Goal: Check status: Check status

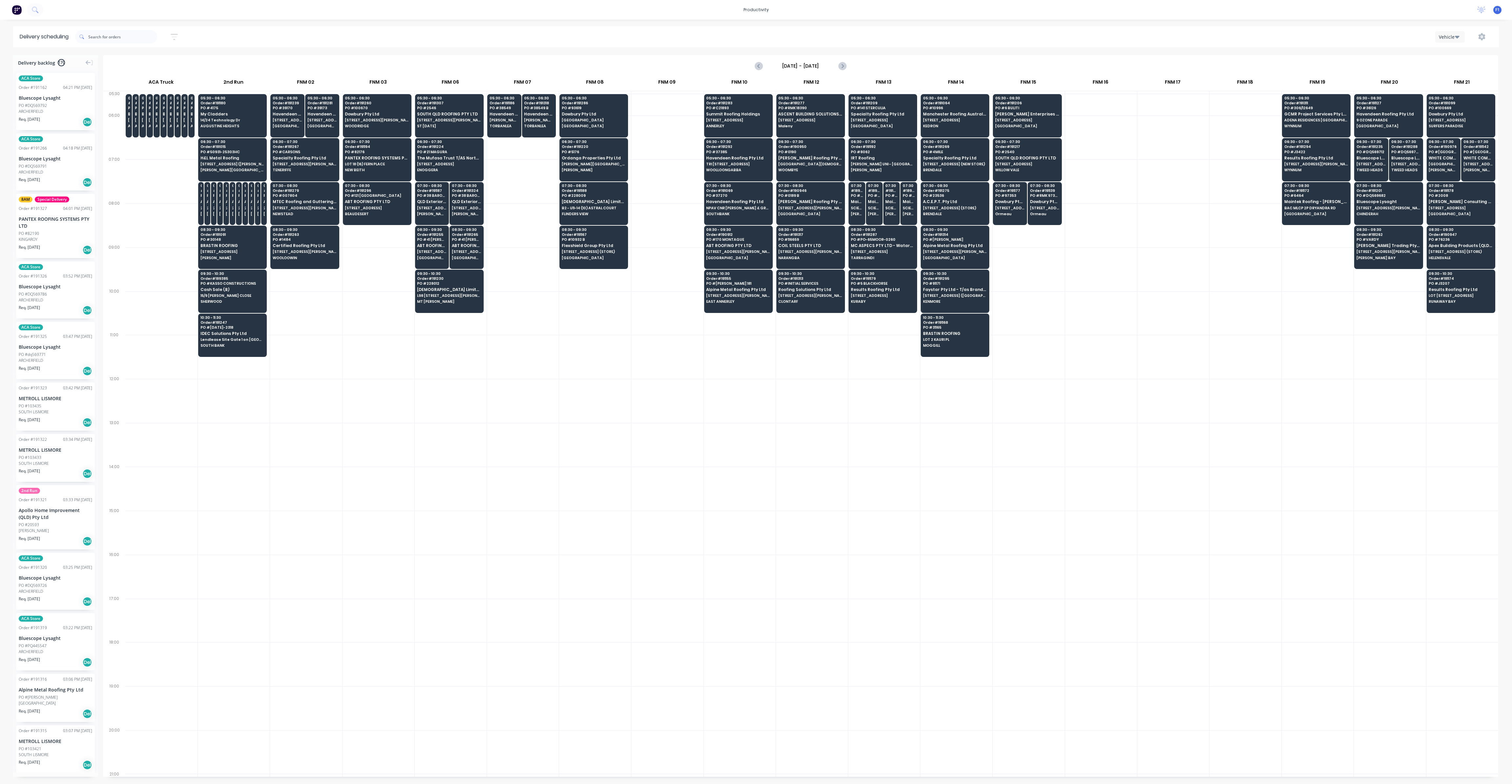
scroll to position [0, 1]
click at [113, 38] on input "text" at bounding box center [123, 37] width 69 height 13
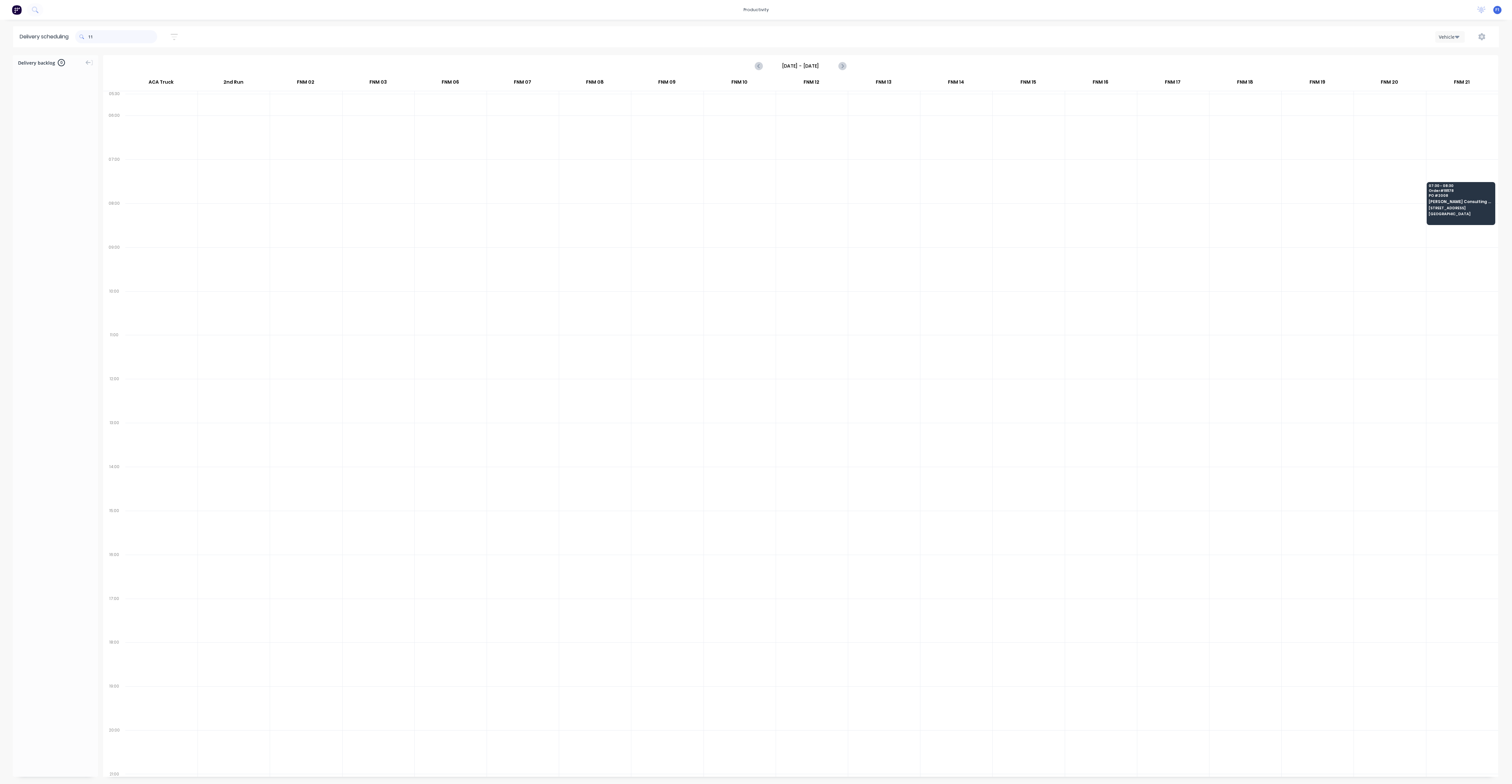
type input "1"
type input "2"
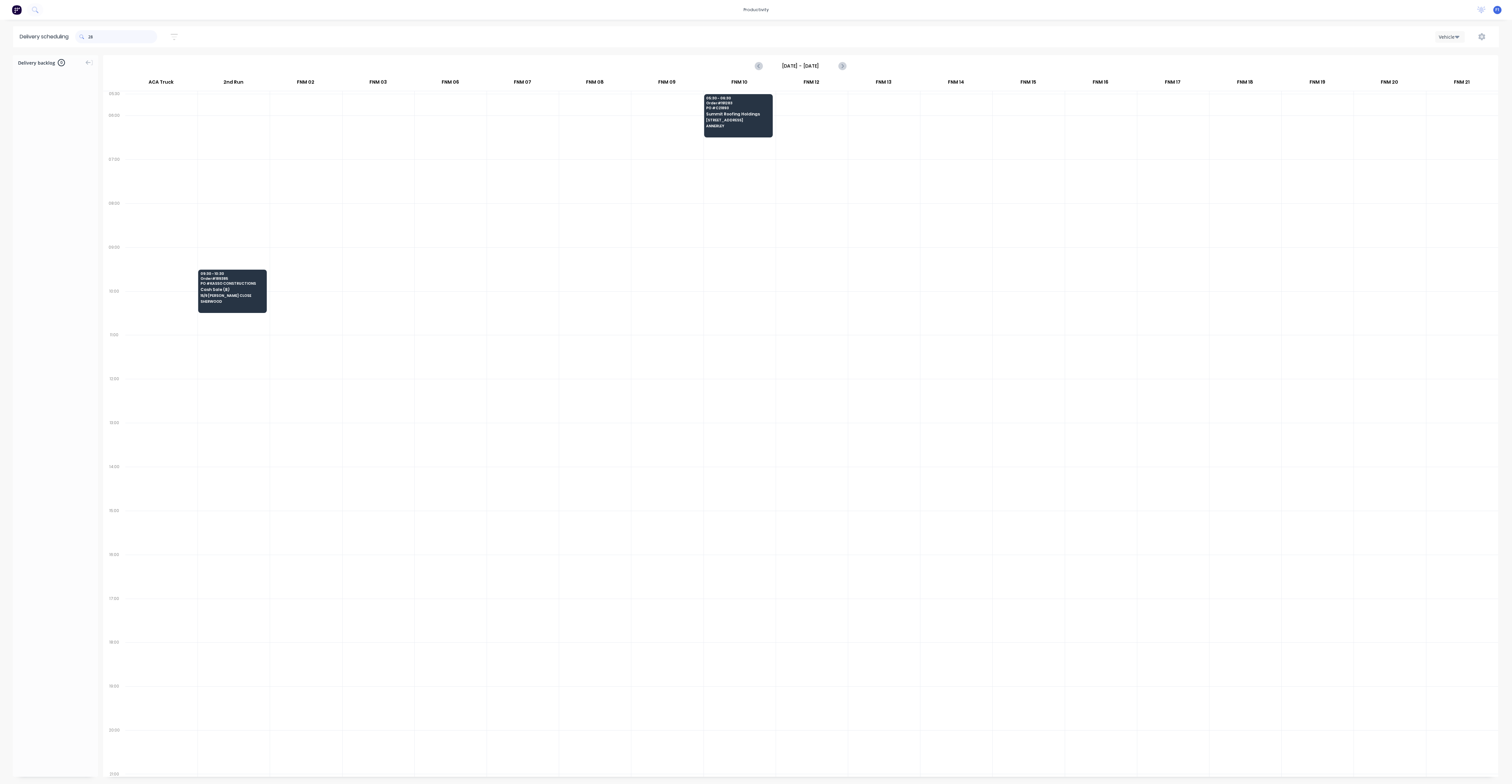
type input "2"
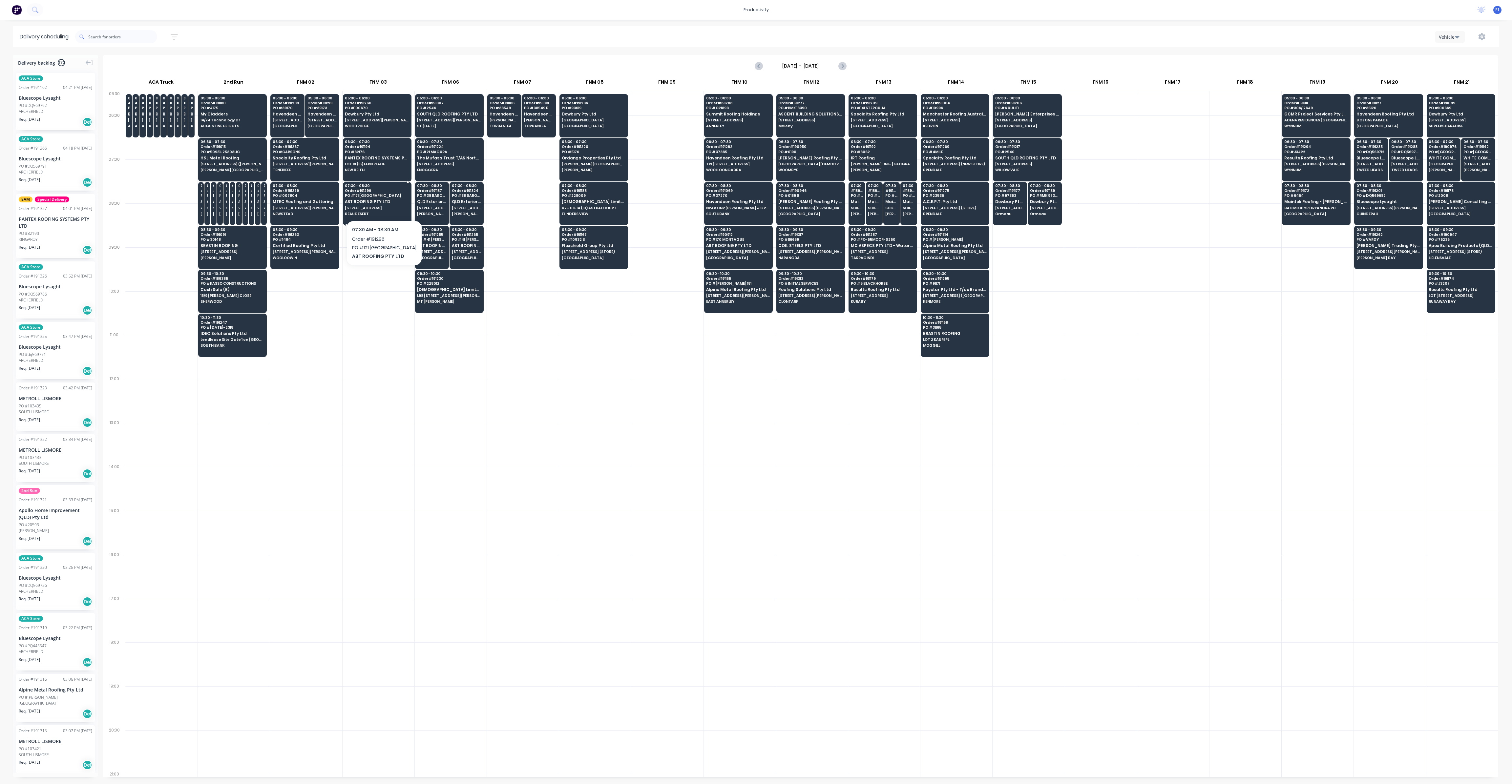
click at [383, 206] on span "[STREET_ADDRESS]" at bounding box center [376, 208] width 64 height 4
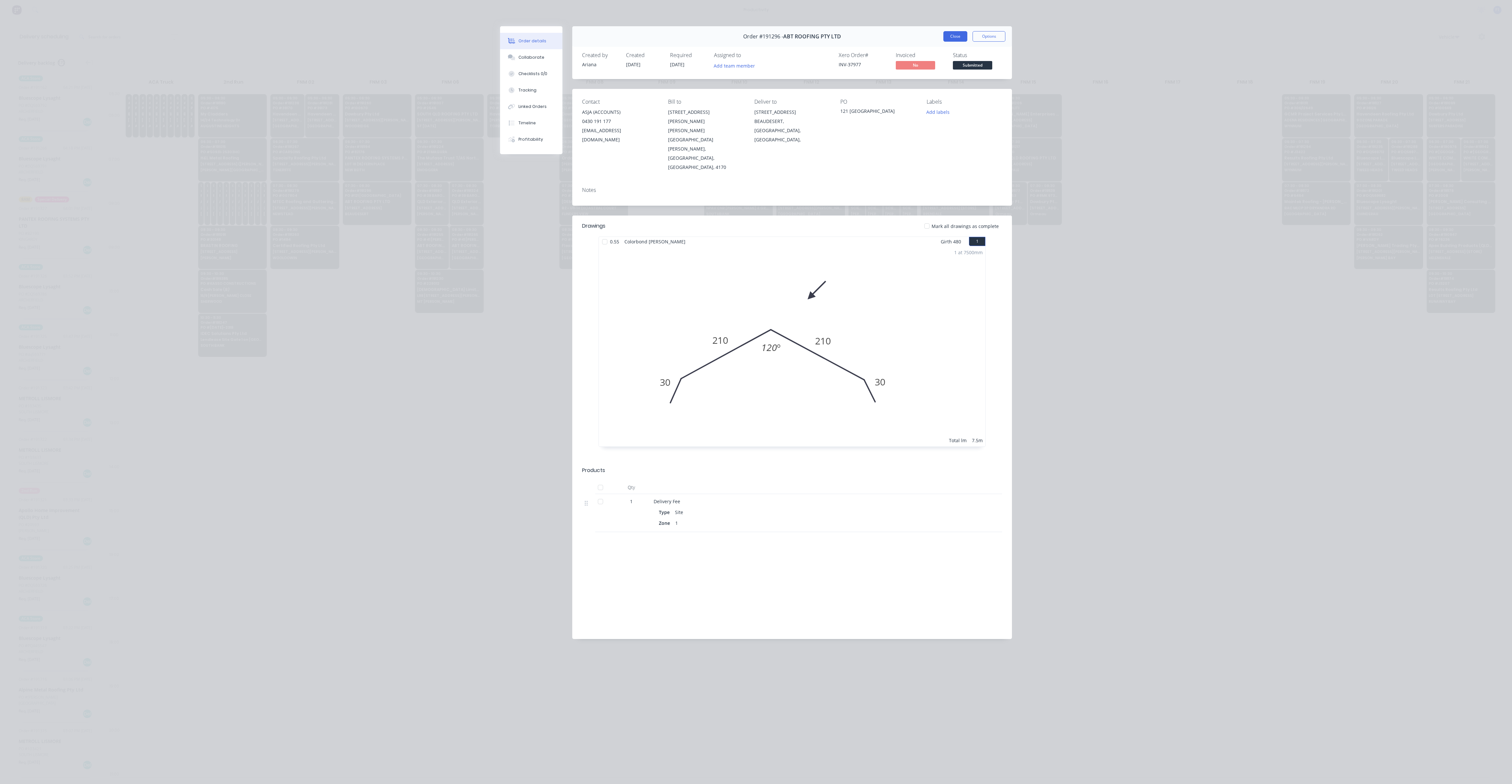
click at [959, 38] on button "Close" at bounding box center [955, 36] width 24 height 10
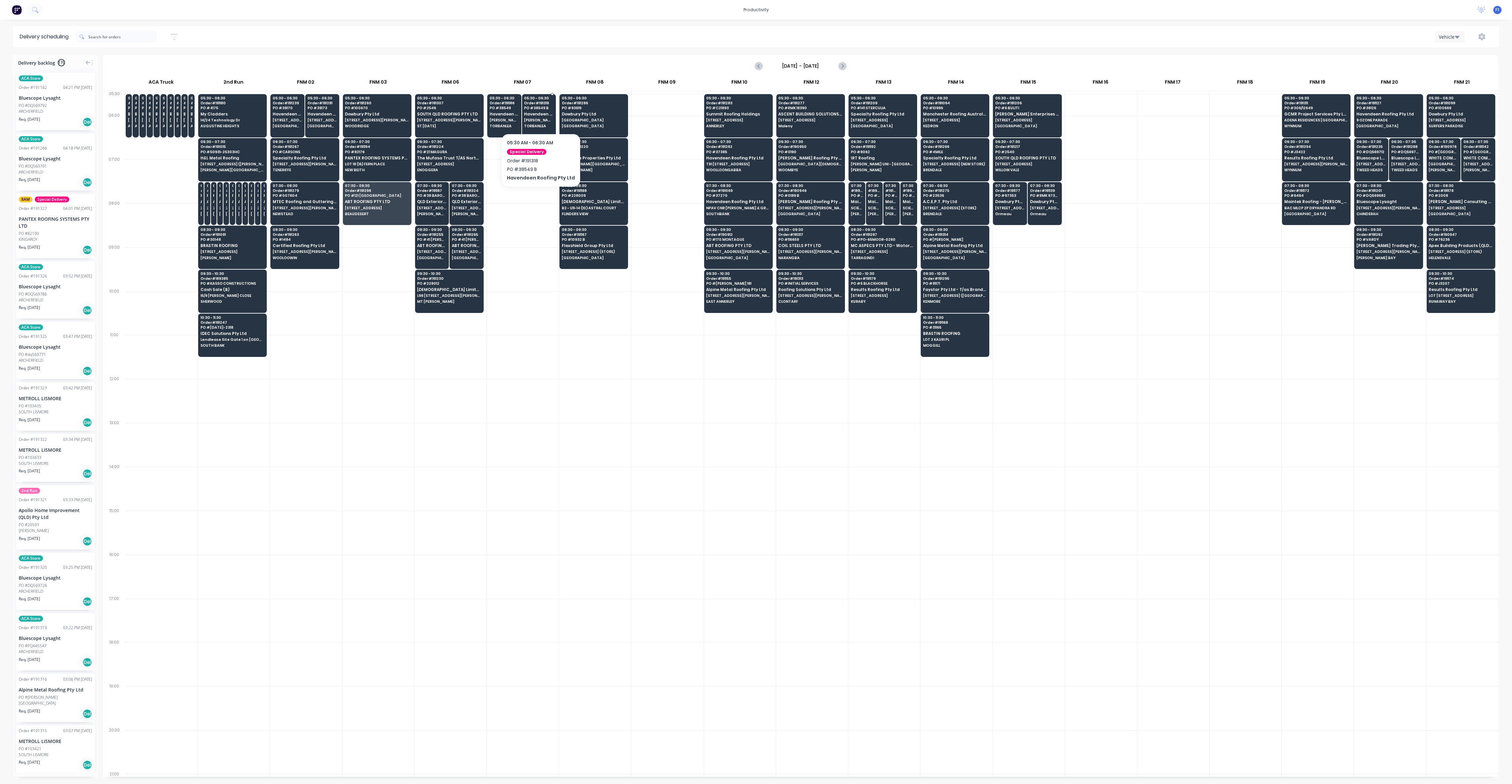
click at [533, 118] on span "[PERSON_NAME] *QTMP*" at bounding box center [539, 120] width 30 height 4
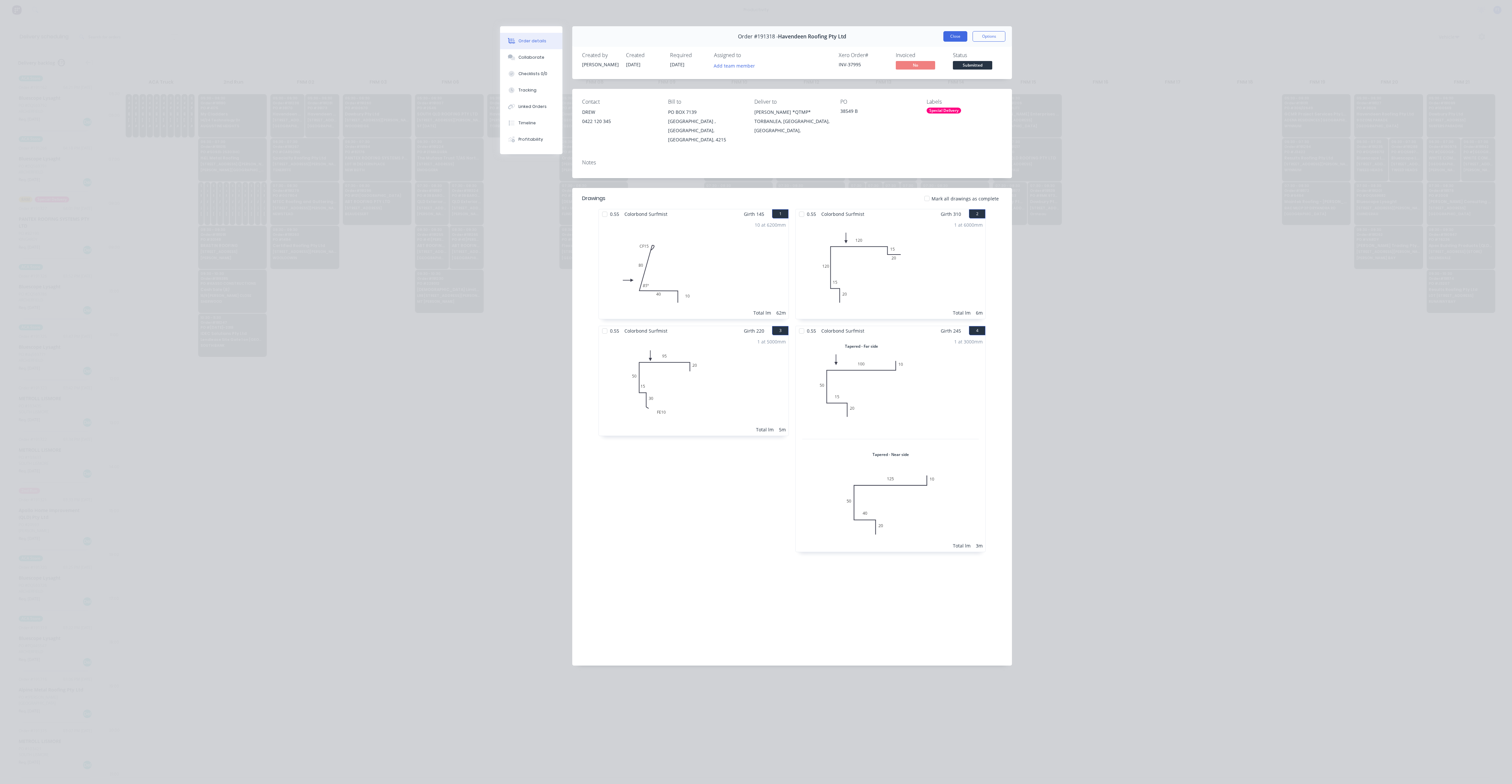
click at [948, 36] on button "Close" at bounding box center [955, 36] width 24 height 10
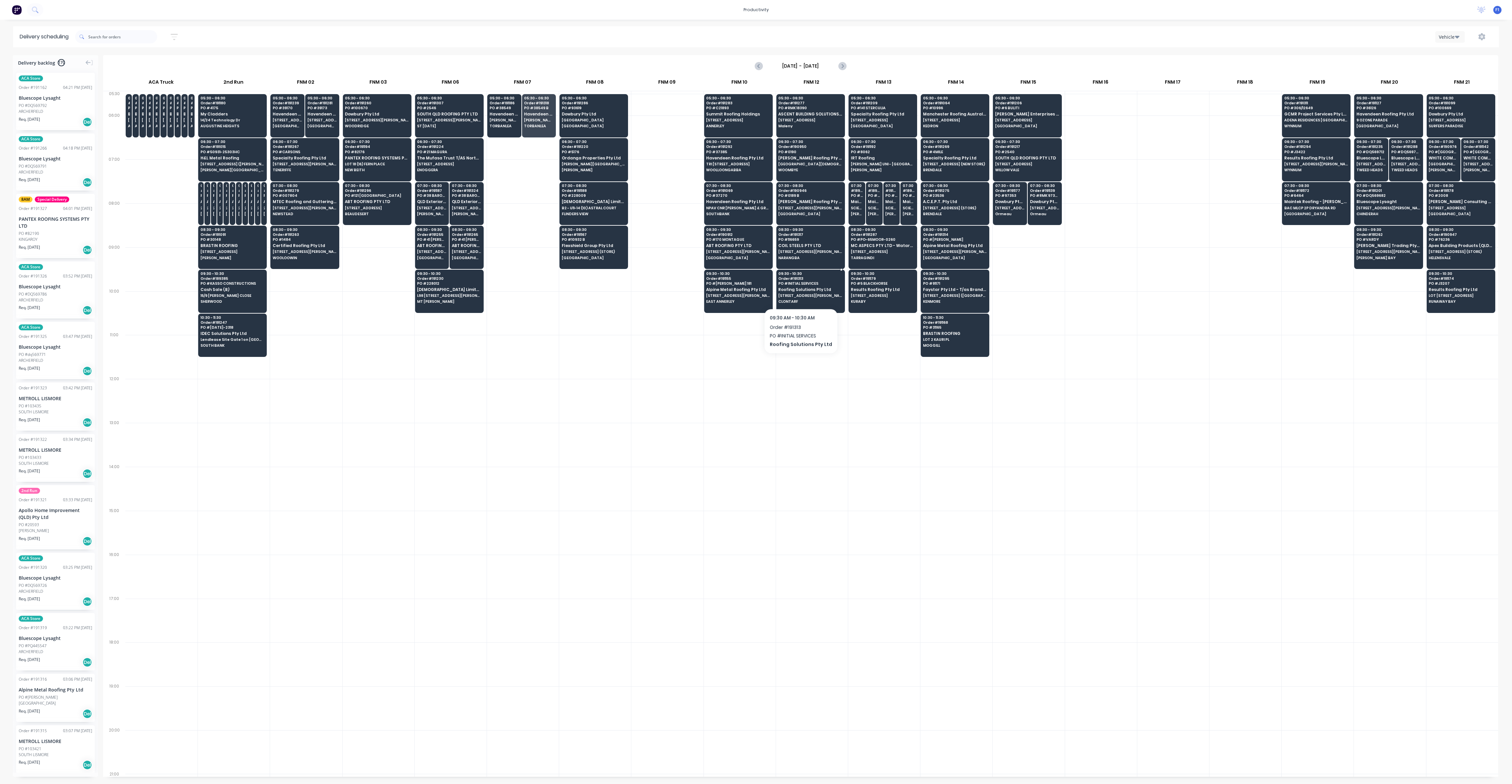
click at [798, 291] on div "09:30 - 10:30 Order # 191313 PO # INITIAL SERVICES Roofing Solutions Pty Ltd [S…" at bounding box center [810, 288] width 68 height 37
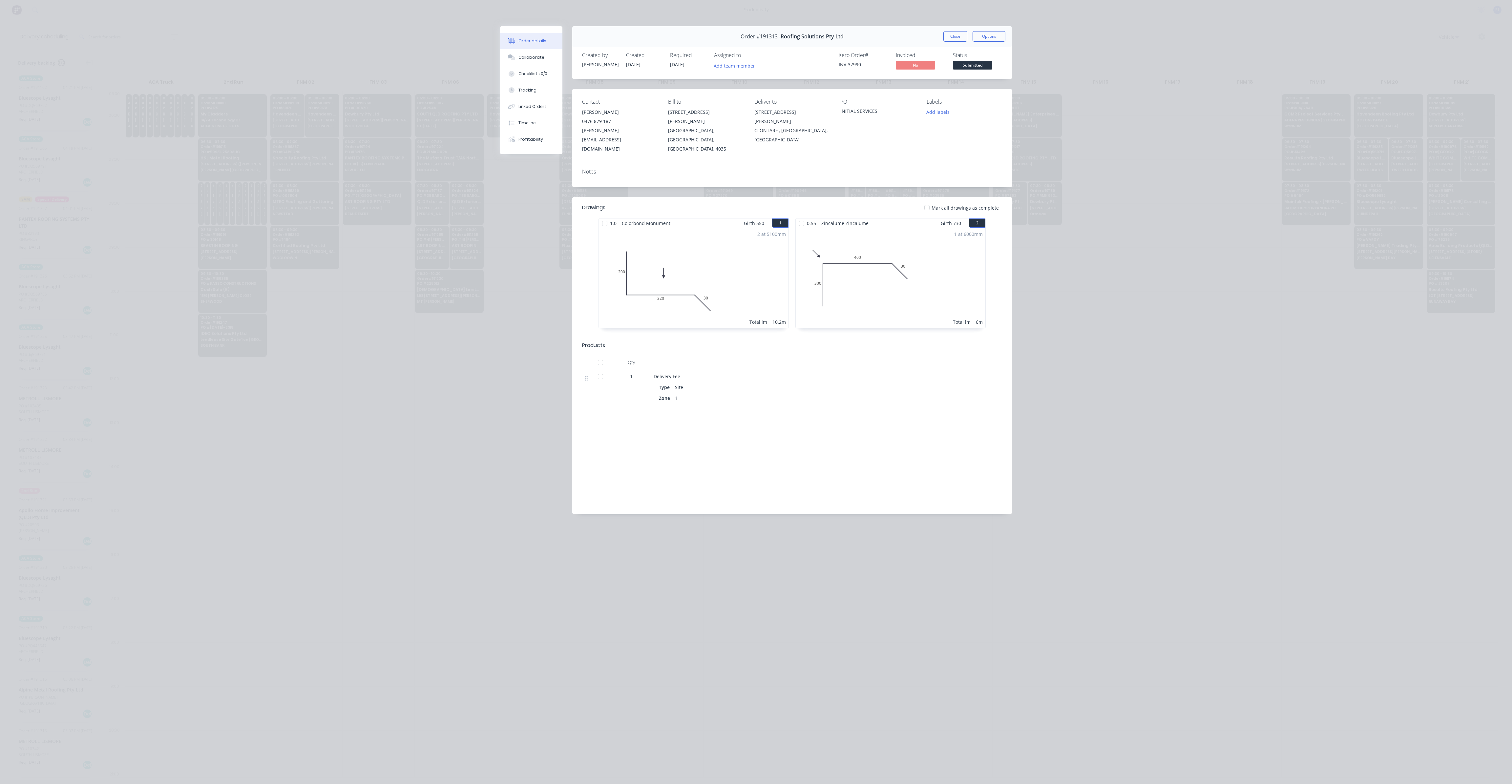
click at [952, 42] on div "Order #191313 - Roofing Solutions Pty Ltd Close Options" at bounding box center [792, 37] width 440 height 21
click at [957, 37] on button "Close" at bounding box center [955, 36] width 24 height 10
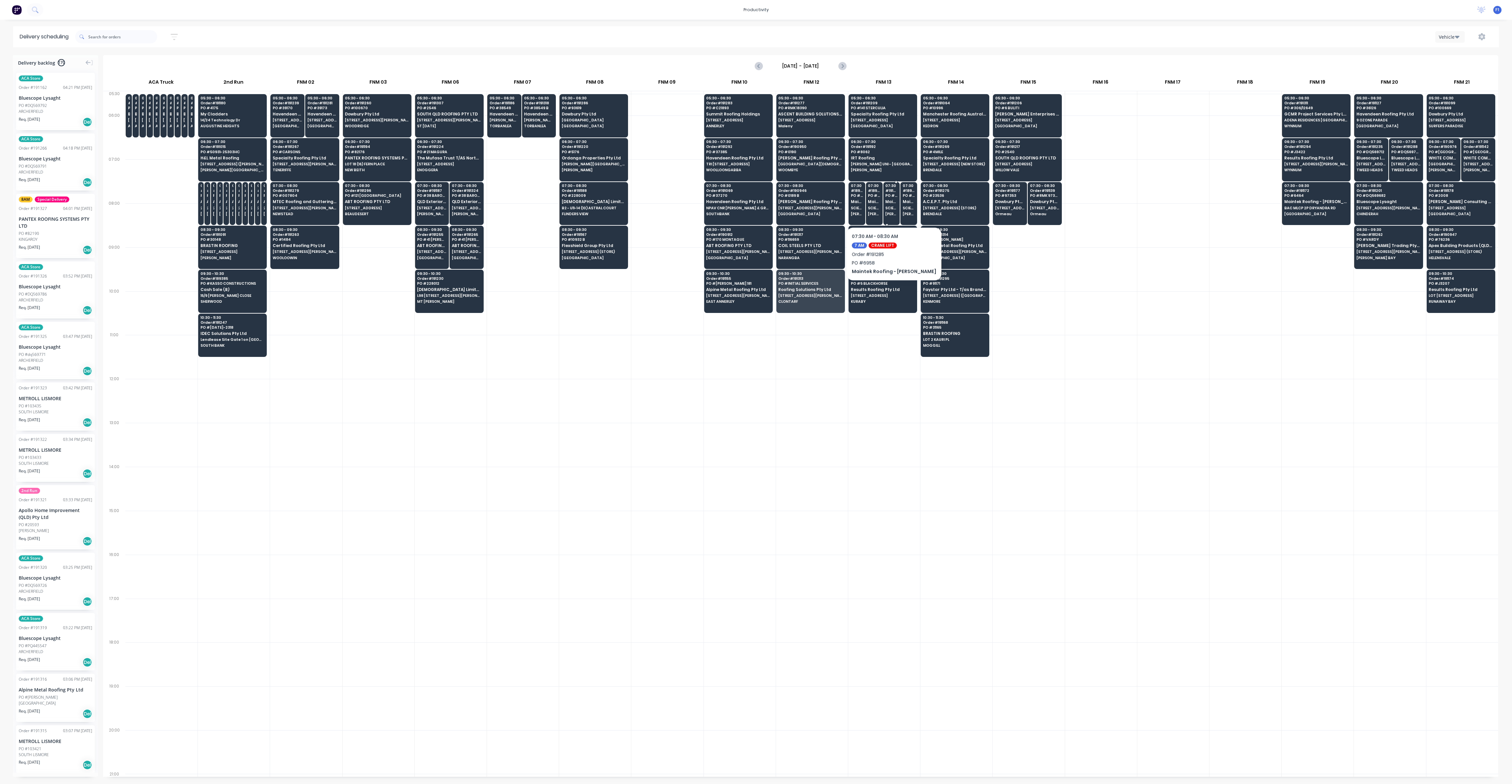
click at [892, 207] on span "SCIENCE RD NATHAN CAMPUS" at bounding box center [891, 208] width 12 height 4
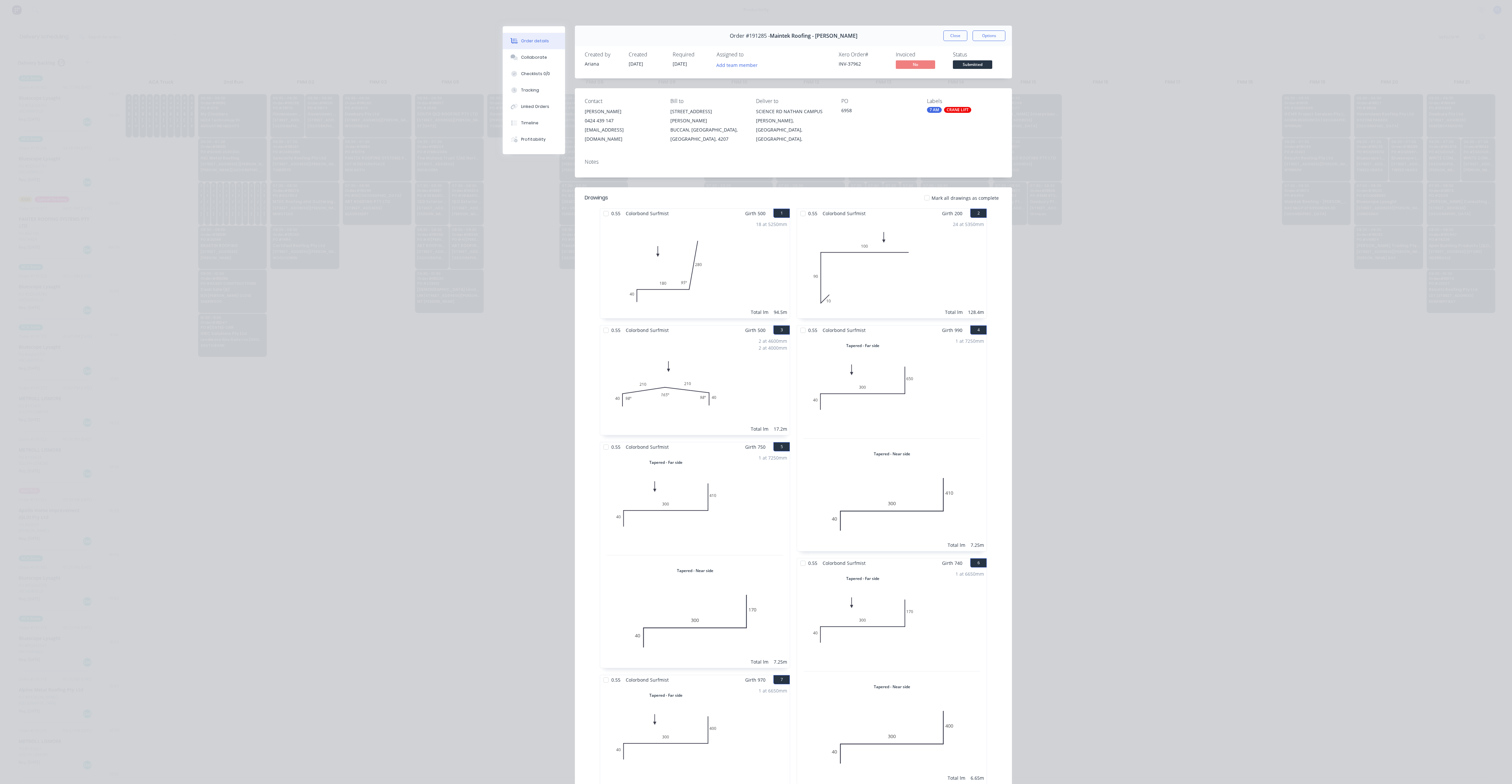
scroll to position [0, 0]
click at [948, 39] on button "Close" at bounding box center [955, 36] width 24 height 10
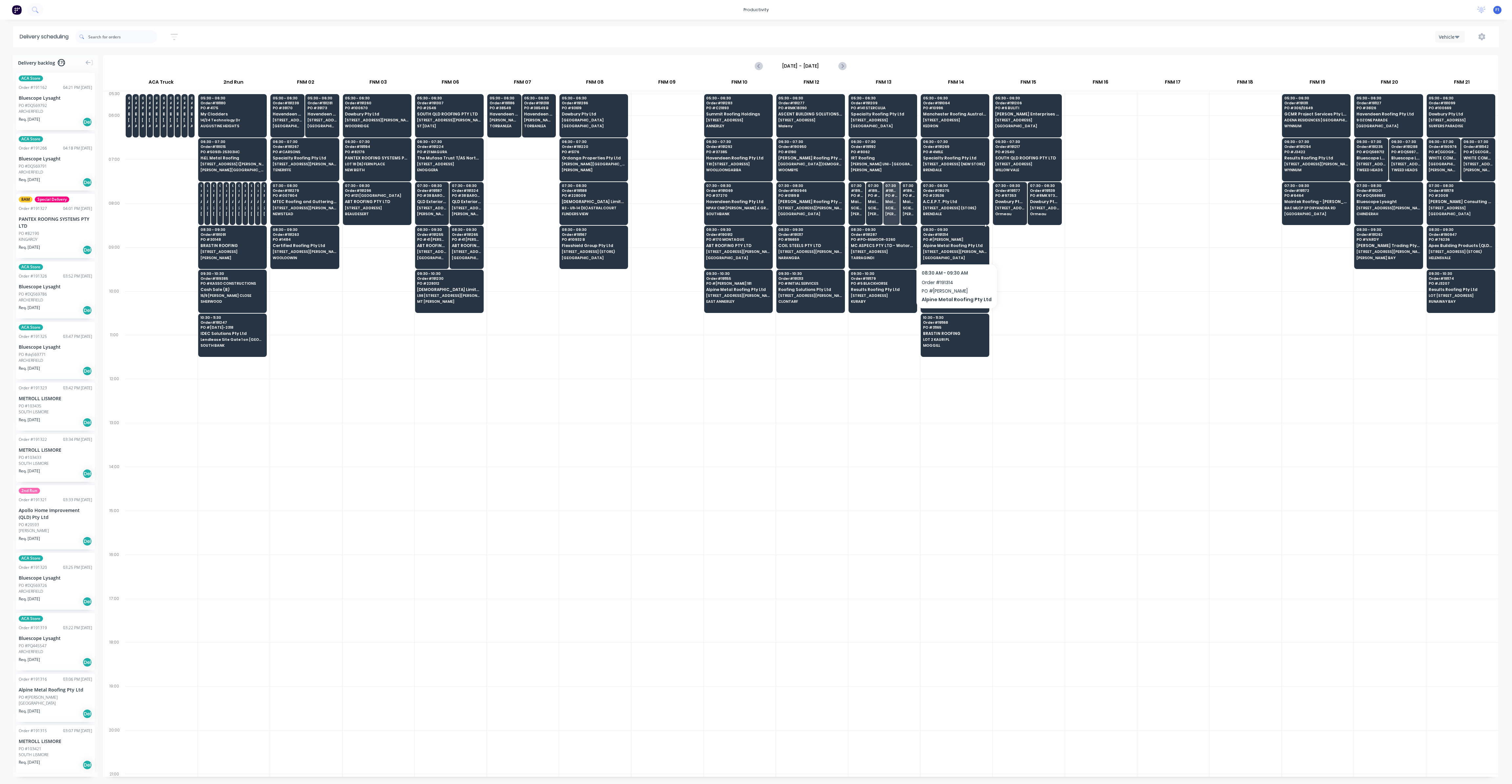
click at [962, 254] on div "08:30 - 09:30 Order # 191314 PO # [PERSON_NAME] Alpine Metal Roofing Pty Ltd [S…" at bounding box center [955, 244] width 68 height 37
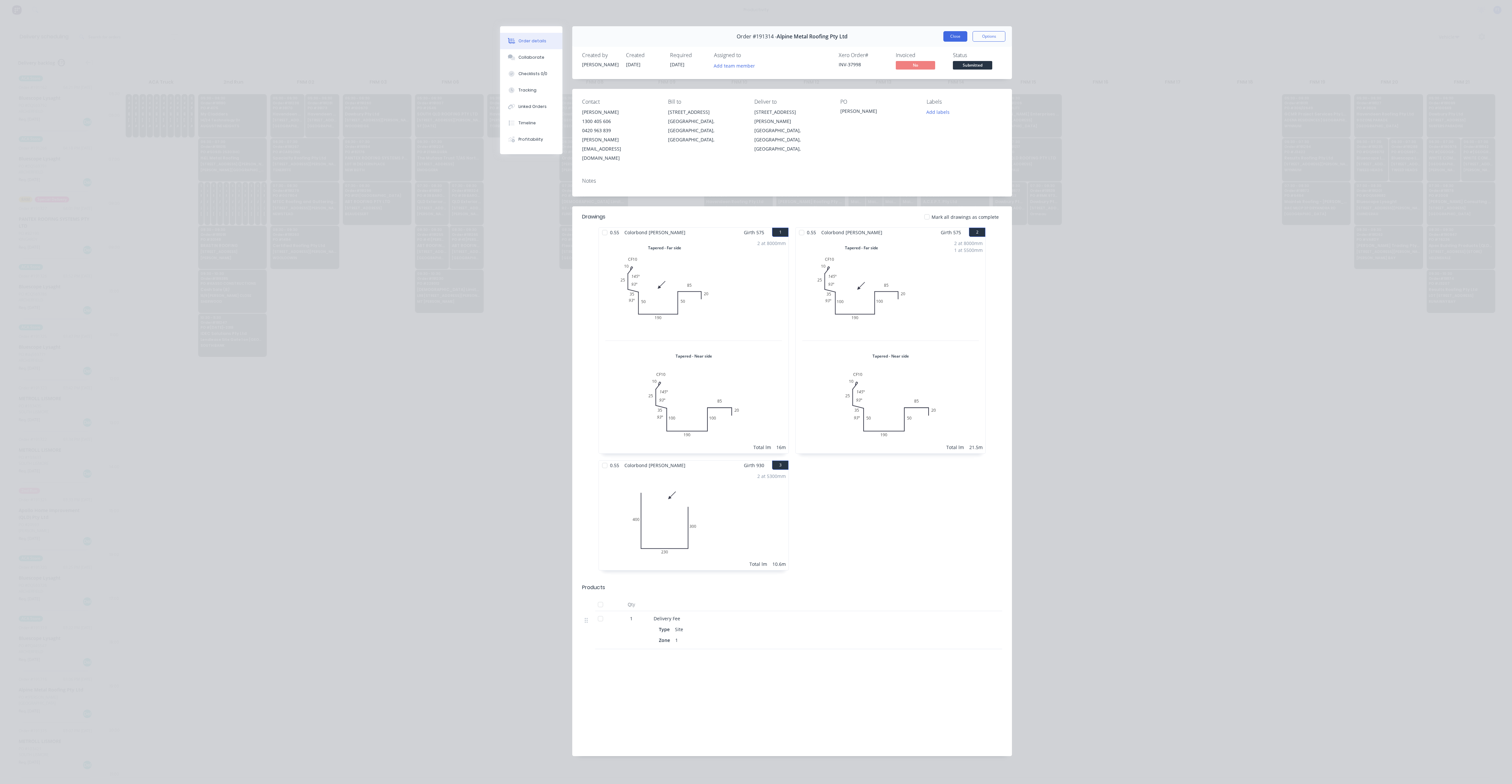
click at [949, 34] on button "Close" at bounding box center [955, 36] width 24 height 10
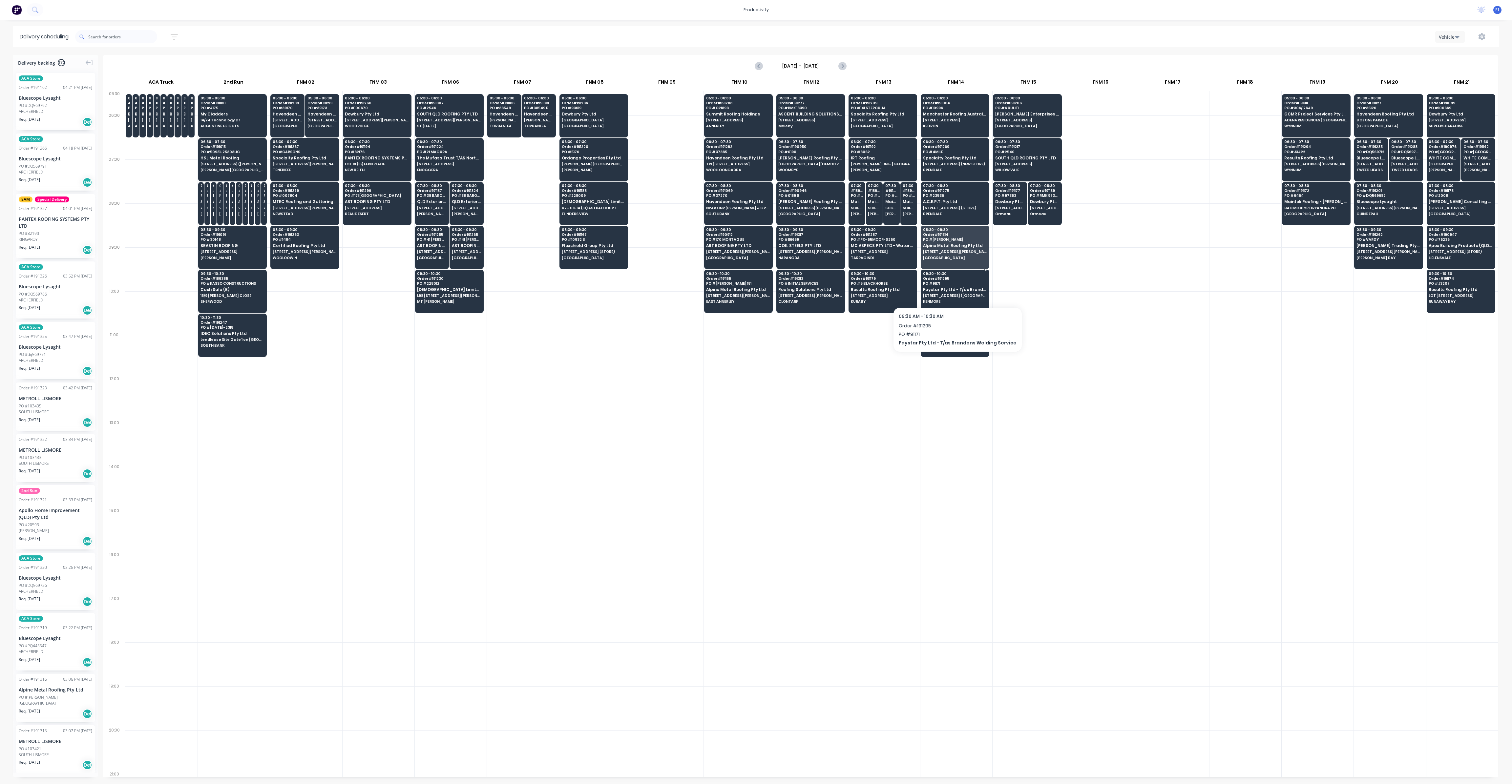
click at [952, 287] on span "Faystar Pty Ltd - T/as Brandons Welding Service" at bounding box center [955, 289] width 64 height 5
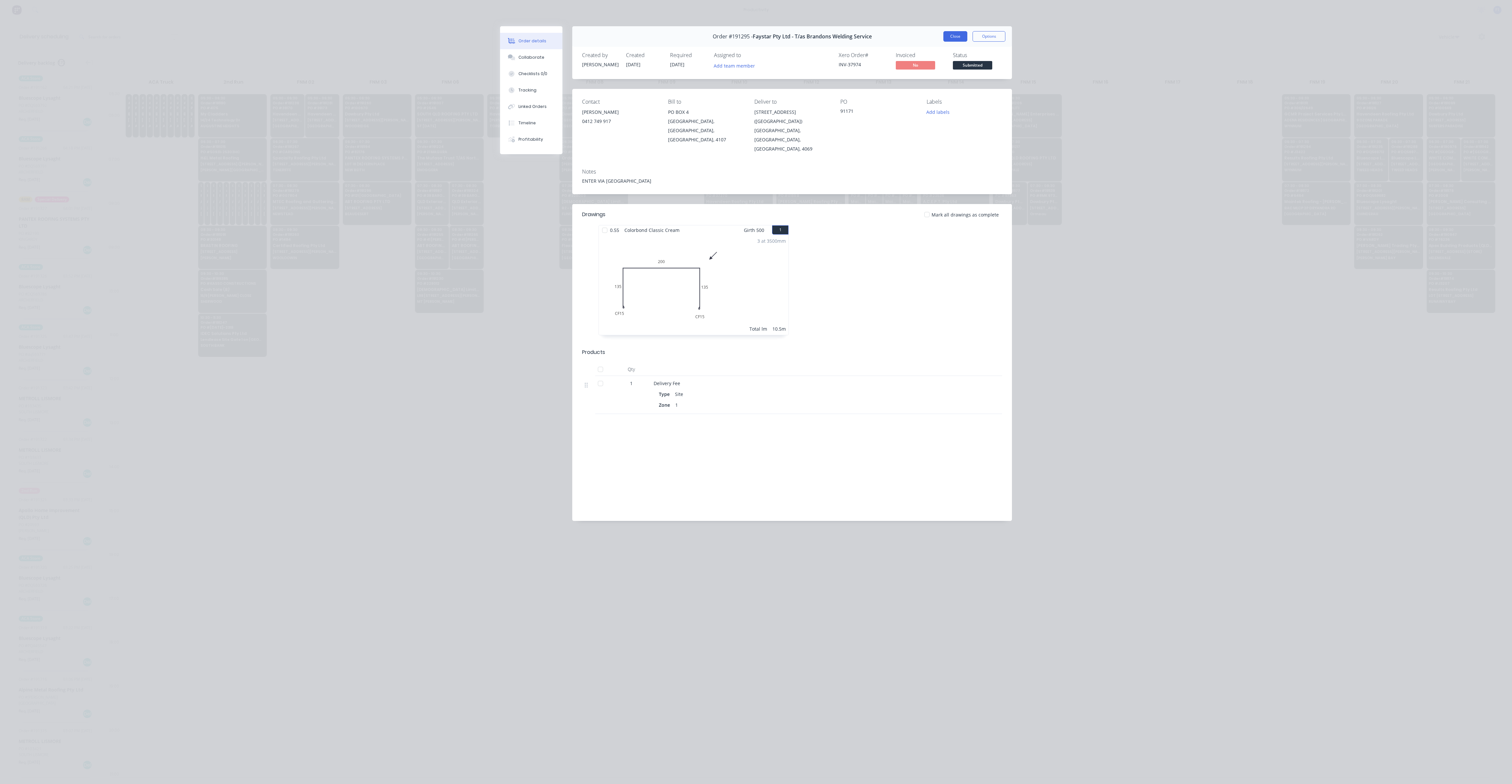
click at [948, 34] on button "Close" at bounding box center [955, 36] width 24 height 10
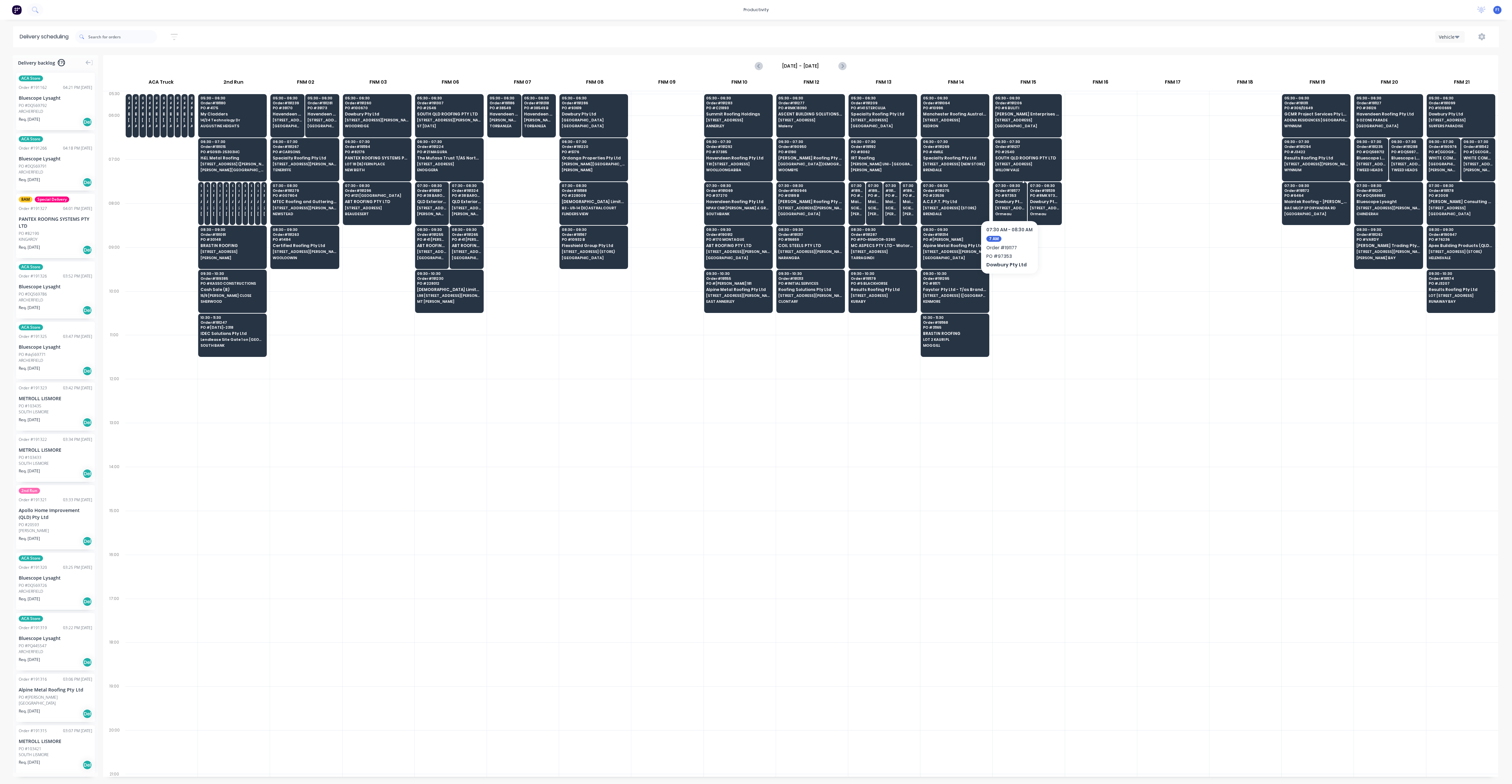
click at [1007, 212] on span "Ormeau" at bounding box center [1010, 214] width 30 height 4
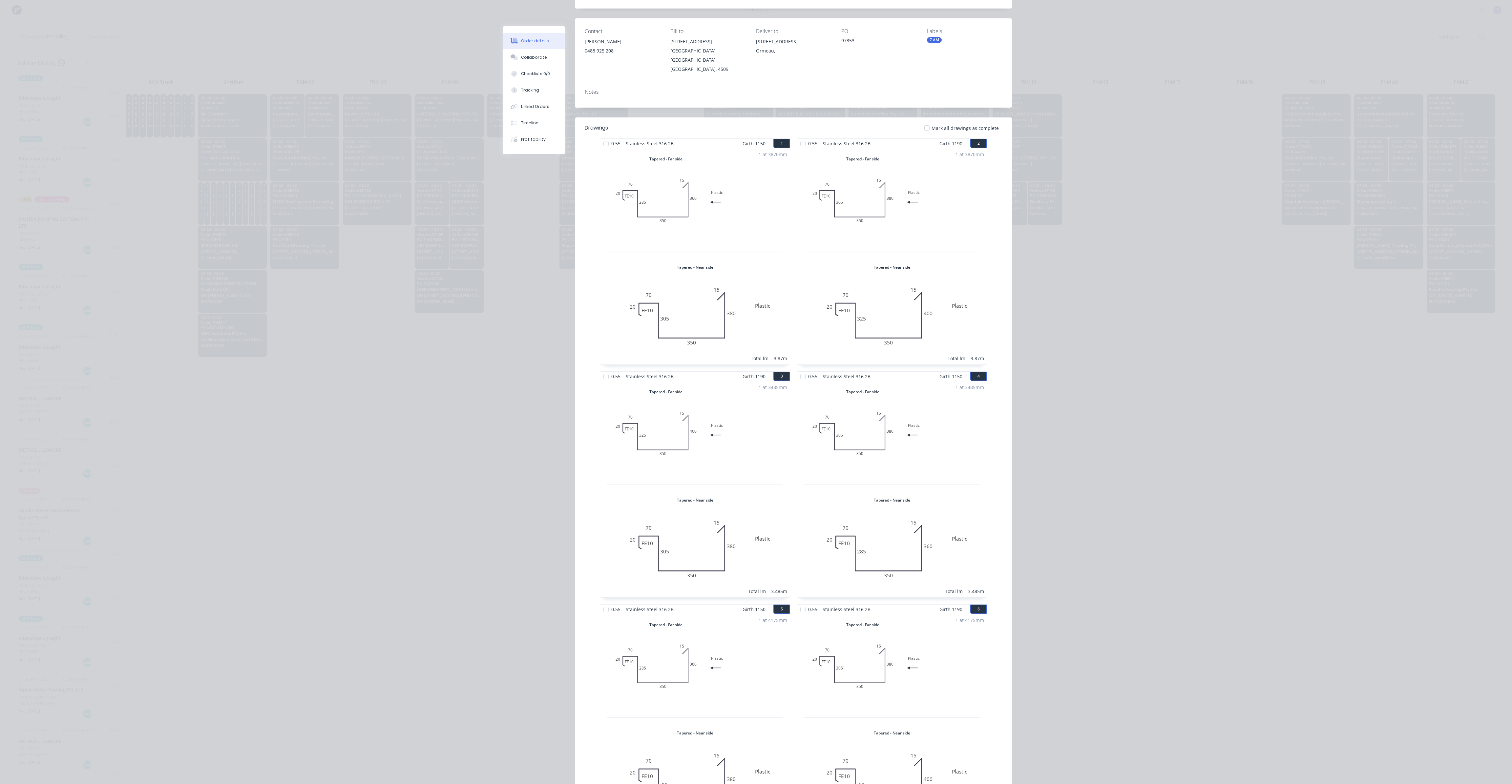
scroll to position [26, 0]
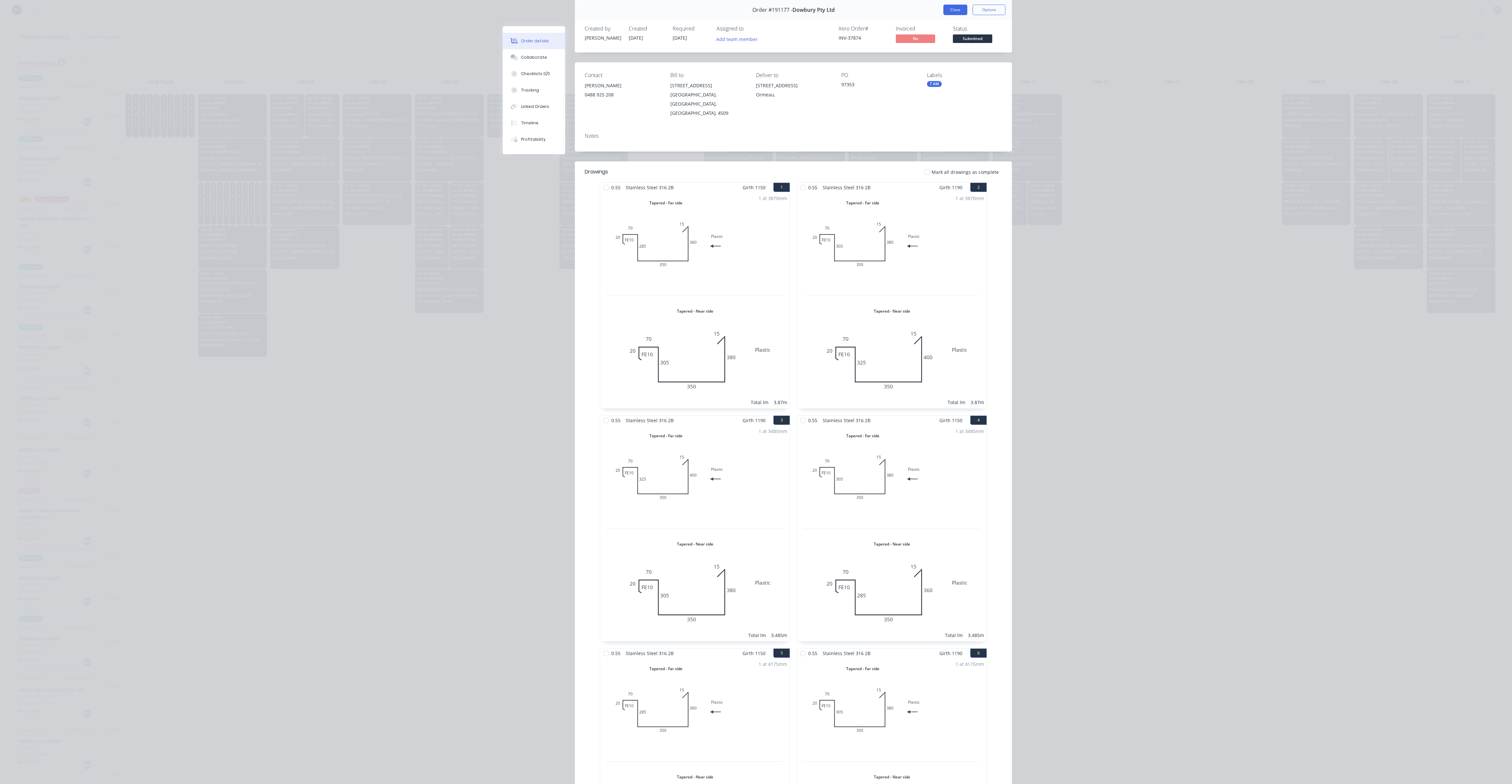
click at [958, 7] on button "Close" at bounding box center [955, 10] width 24 height 10
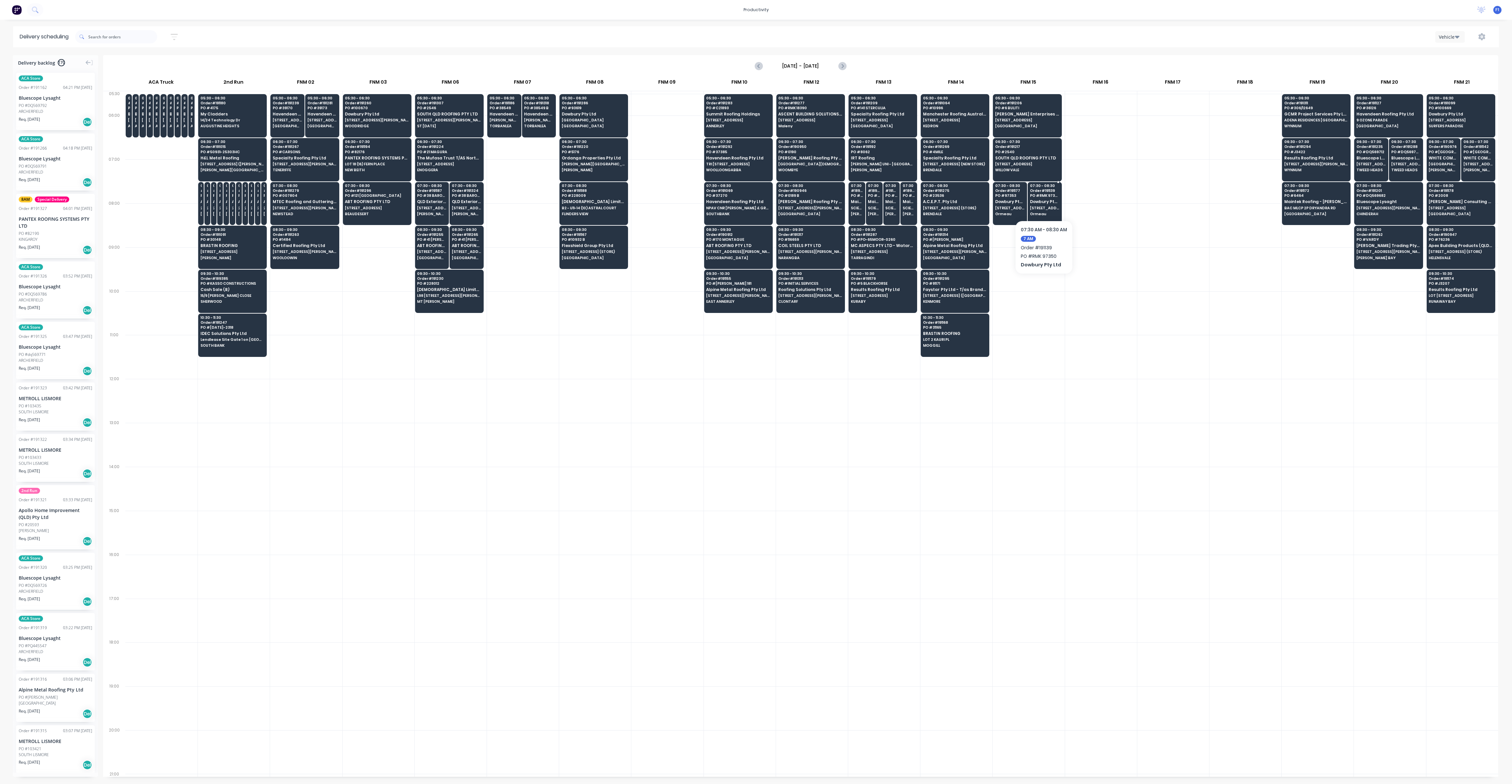
click at [1033, 200] on span "Dowbury Pty Ltd" at bounding box center [1045, 201] width 30 height 5
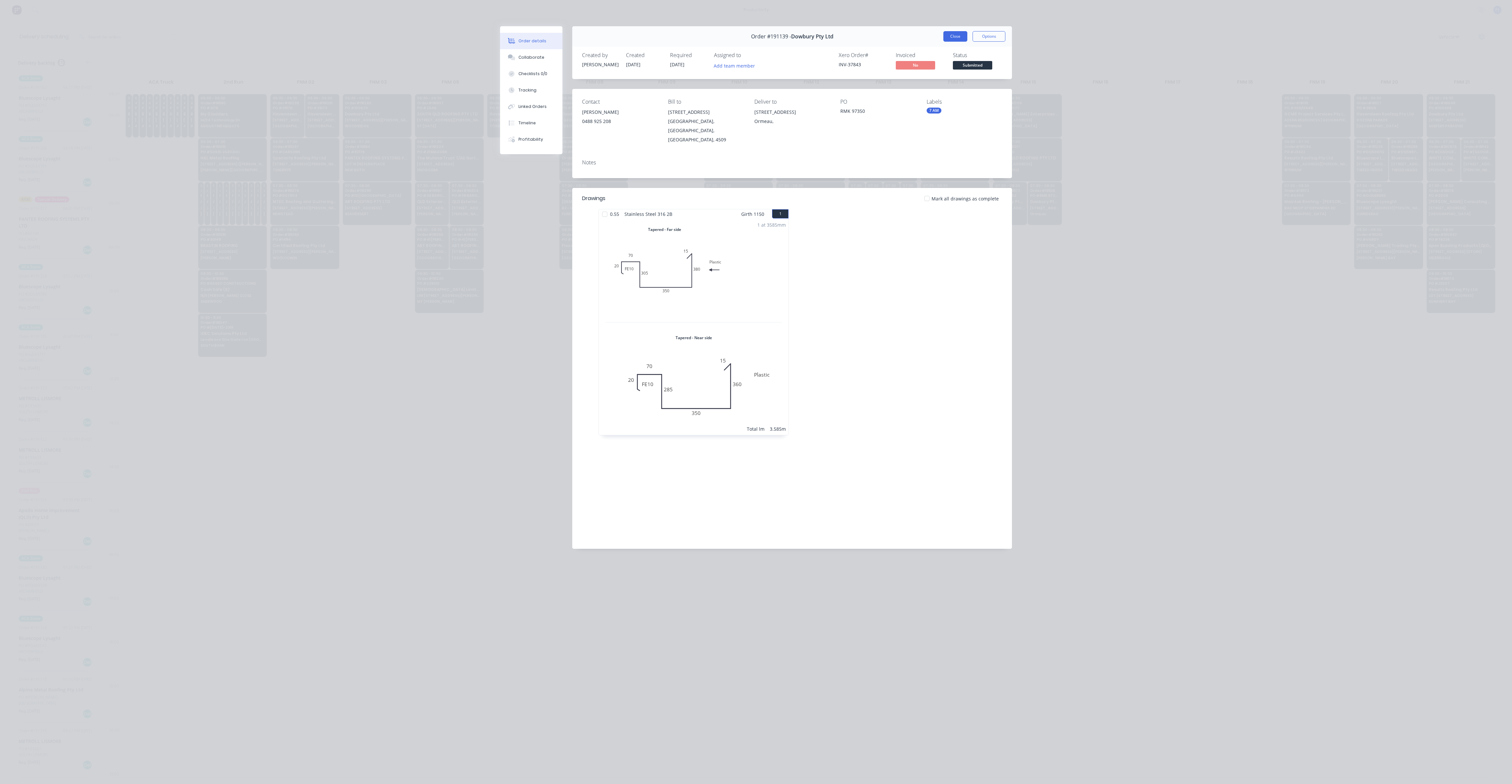
click at [956, 37] on button "Close" at bounding box center [955, 36] width 24 height 10
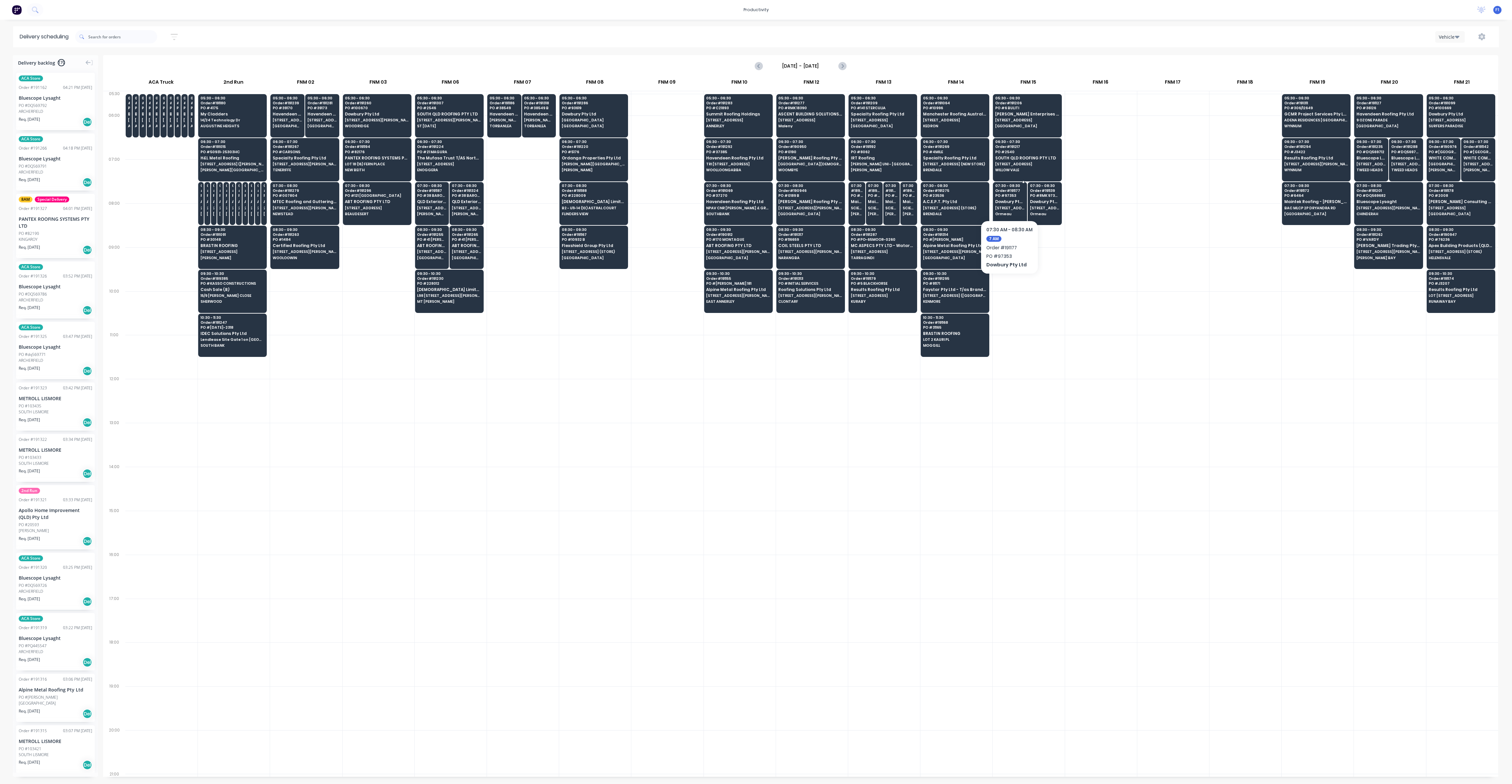
click at [1019, 206] on span "[STREET_ADDRESS]" at bounding box center [1010, 208] width 30 height 4
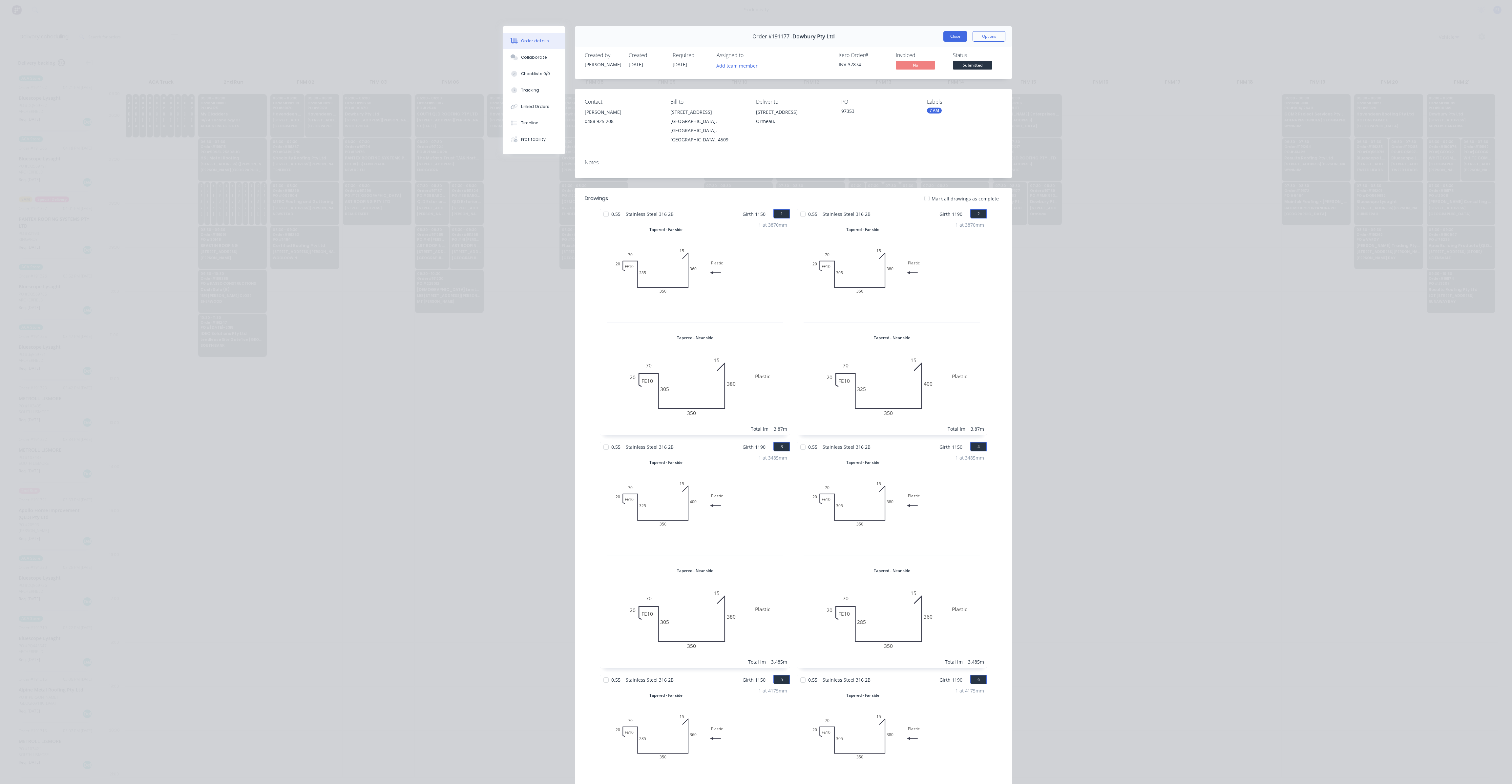
click at [954, 41] on button "Close" at bounding box center [955, 36] width 24 height 10
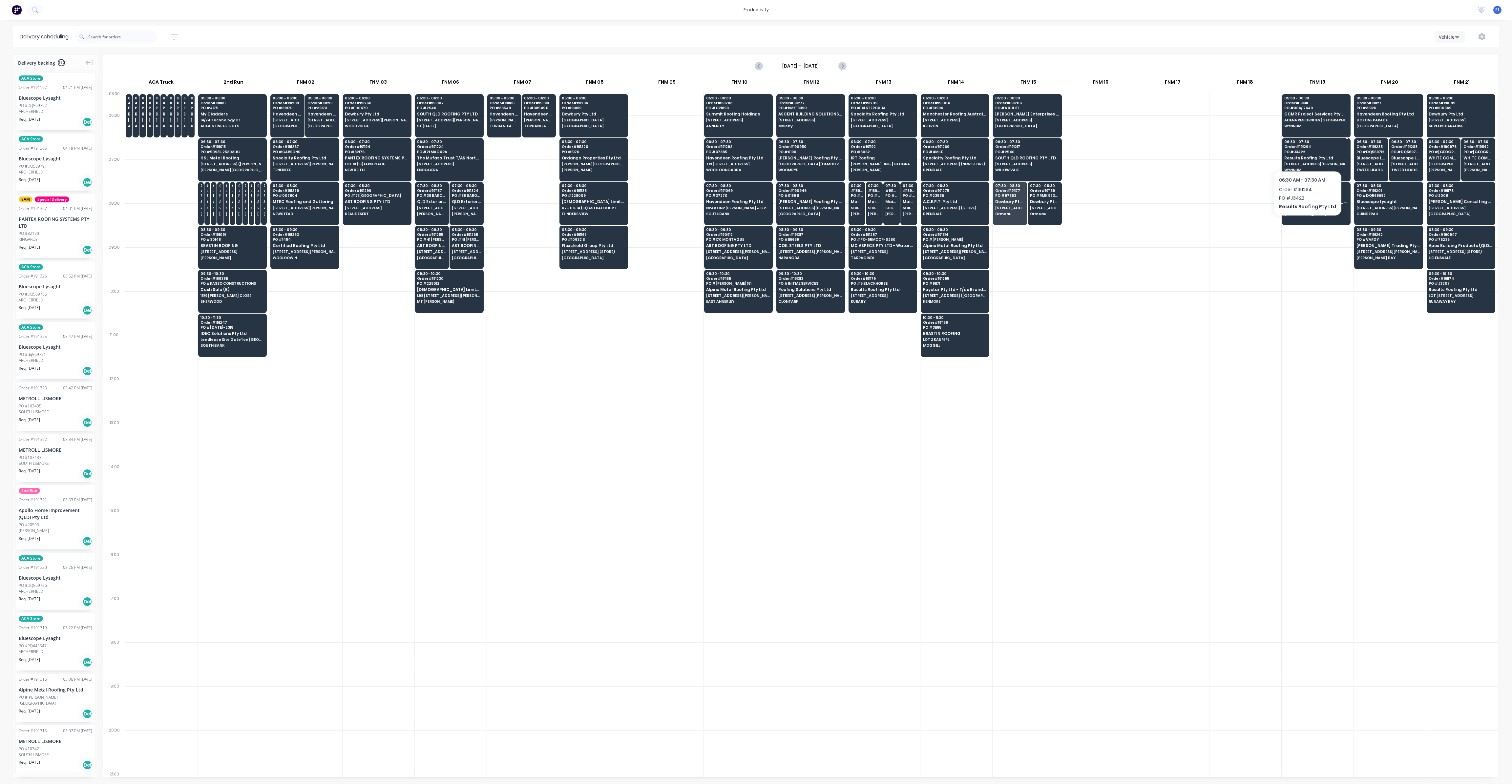
click at [1305, 154] on div "06:30 - 07:30 Order # 191294 PO # J3422 Results Roofing Pty Ltd [STREET_ADDRESS…" at bounding box center [1316, 156] width 68 height 37
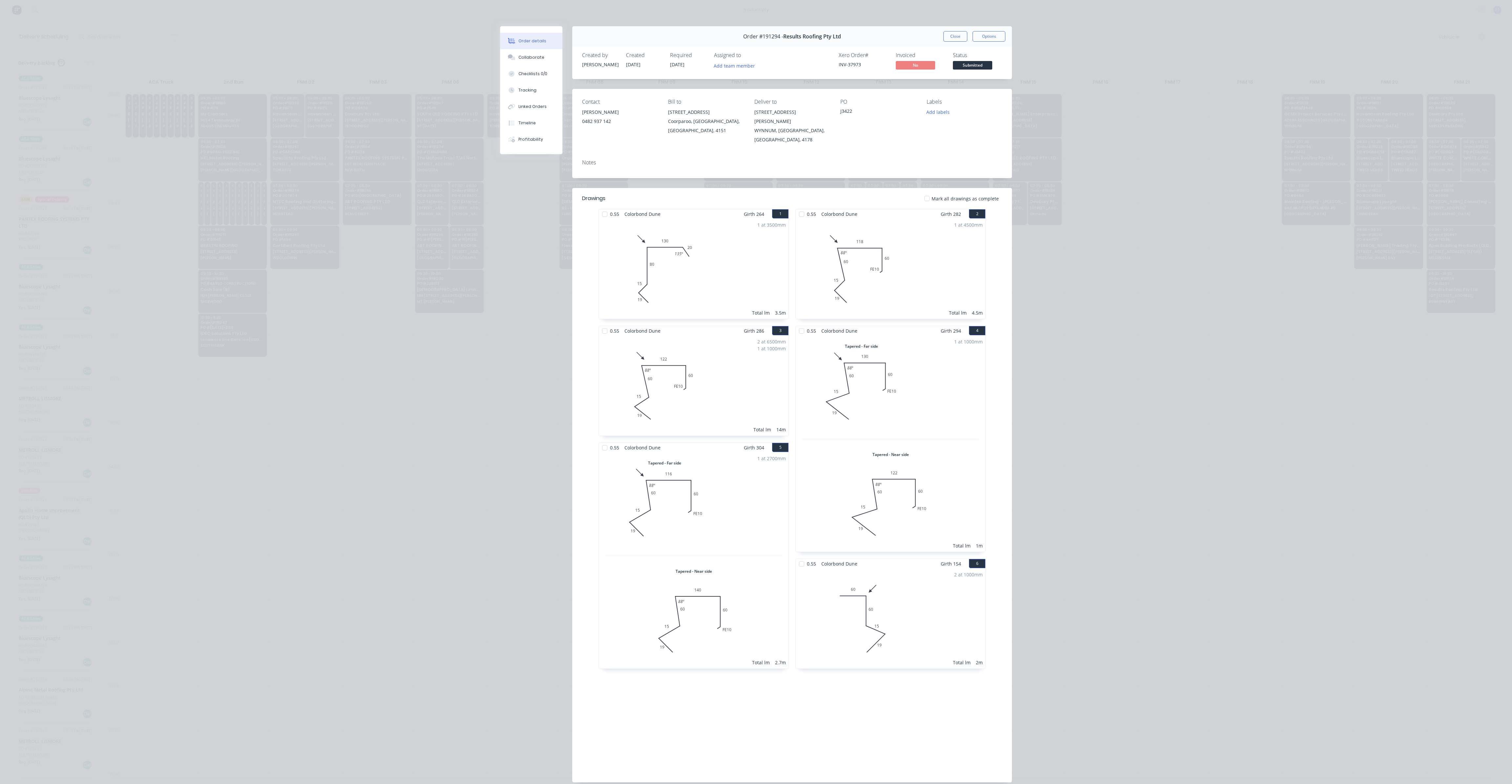
drag, startPoint x: 950, startPoint y: 32, endPoint x: 1192, endPoint y: 196, distance: 292.3
click at [951, 32] on button "Close" at bounding box center [955, 36] width 24 height 10
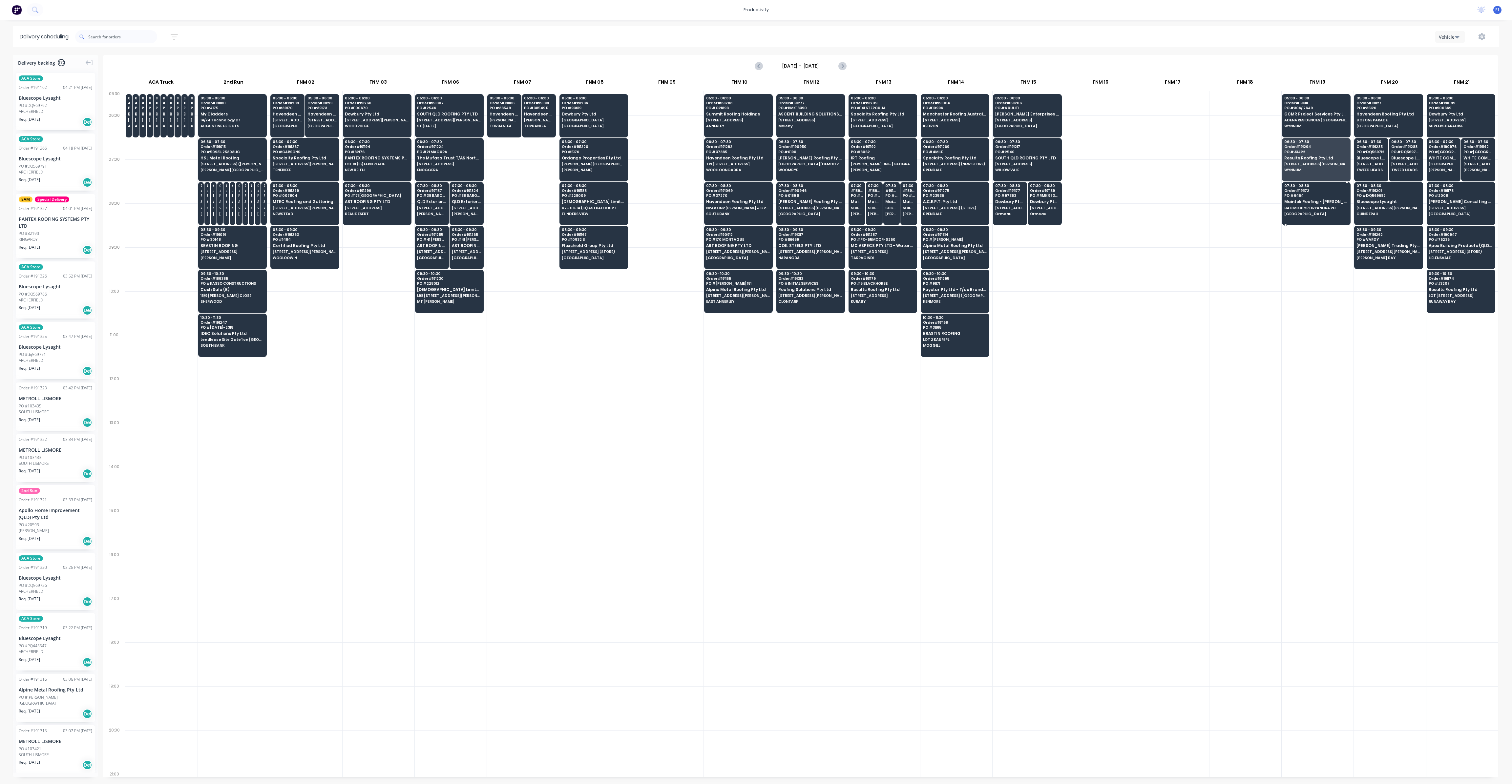
click at [1292, 200] on span "Maintek Roofing - [PERSON_NAME]" at bounding box center [1316, 201] width 64 height 5
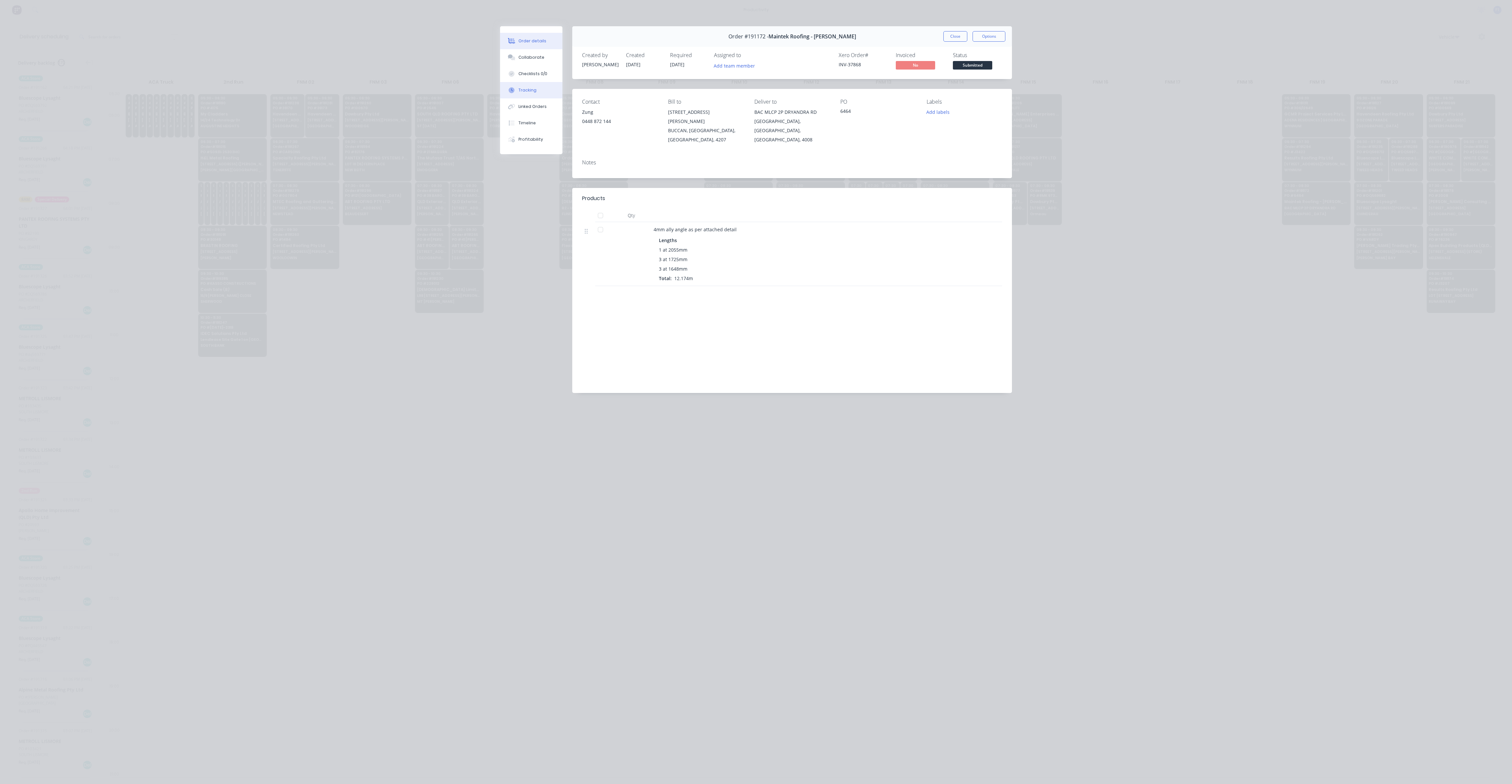
drag, startPoint x: 532, startPoint y: 60, endPoint x: 553, endPoint y: 82, distance: 30.4
click at [533, 59] on div "Collaborate" at bounding box center [531, 57] width 26 height 6
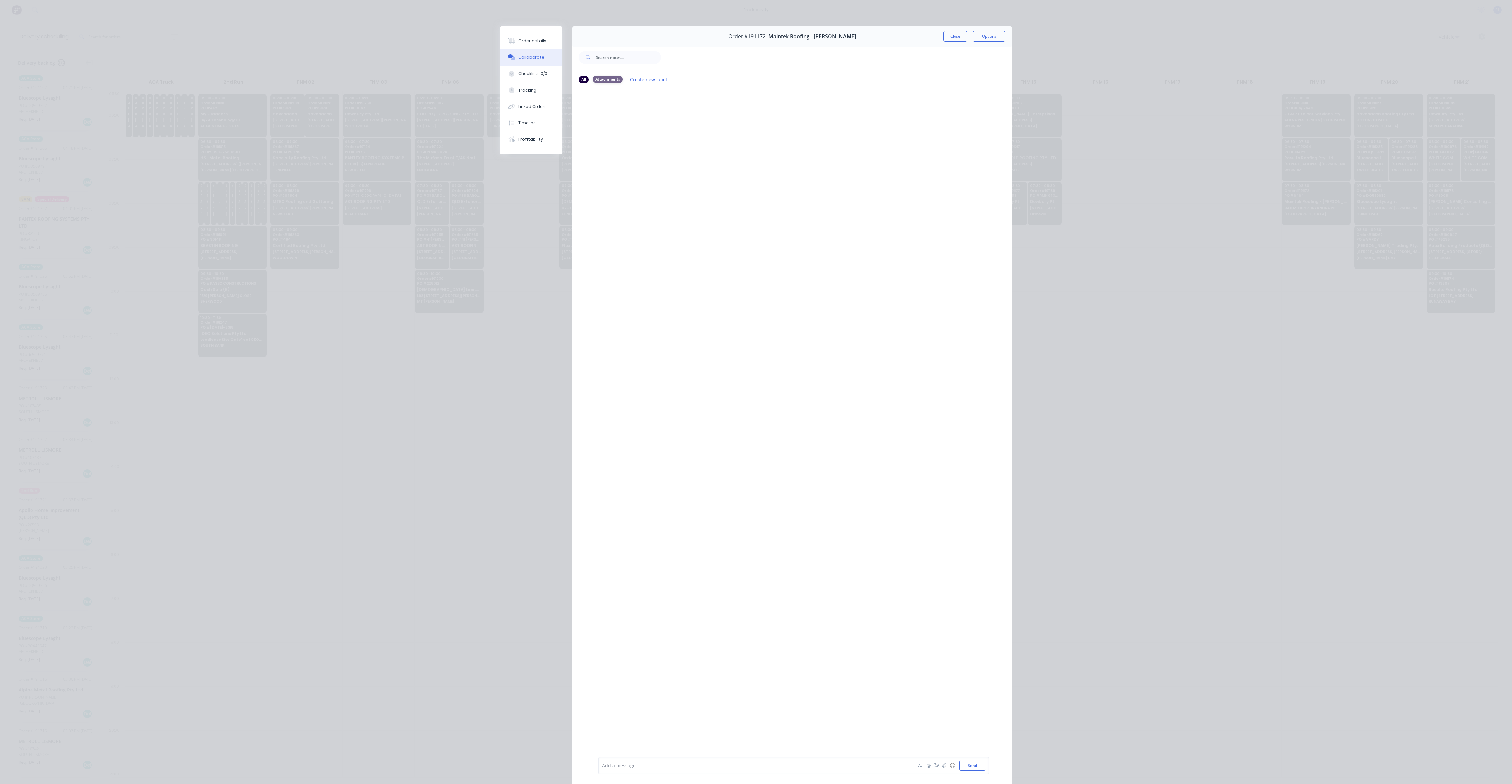
click at [608, 81] on div "Attachments" at bounding box center [608, 79] width 30 height 7
click at [582, 81] on div "All" at bounding box center [584, 79] width 10 height 7
click at [529, 42] on div "Order details" at bounding box center [532, 41] width 28 height 6
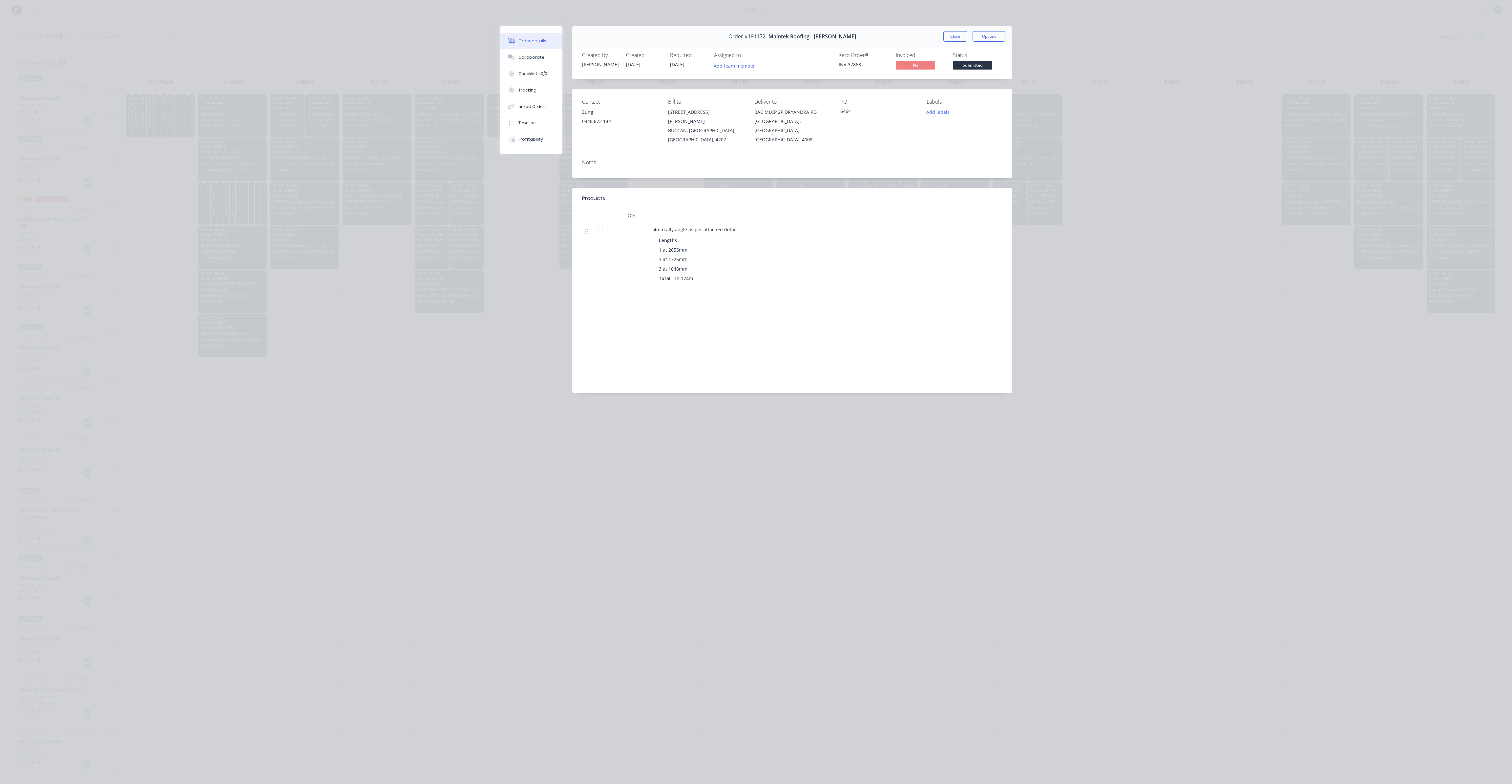
click at [714, 266] on div "1 at 2055mm 3 at 1725mm 3 at 1648mm Total: 12.174m" at bounding box center [782, 264] width 247 height 35
click at [950, 30] on div "Order #191172 - Maintek Roofing - [PERSON_NAME] Close Options" at bounding box center [792, 37] width 440 height 21
click at [950, 35] on button "Close" at bounding box center [955, 36] width 24 height 10
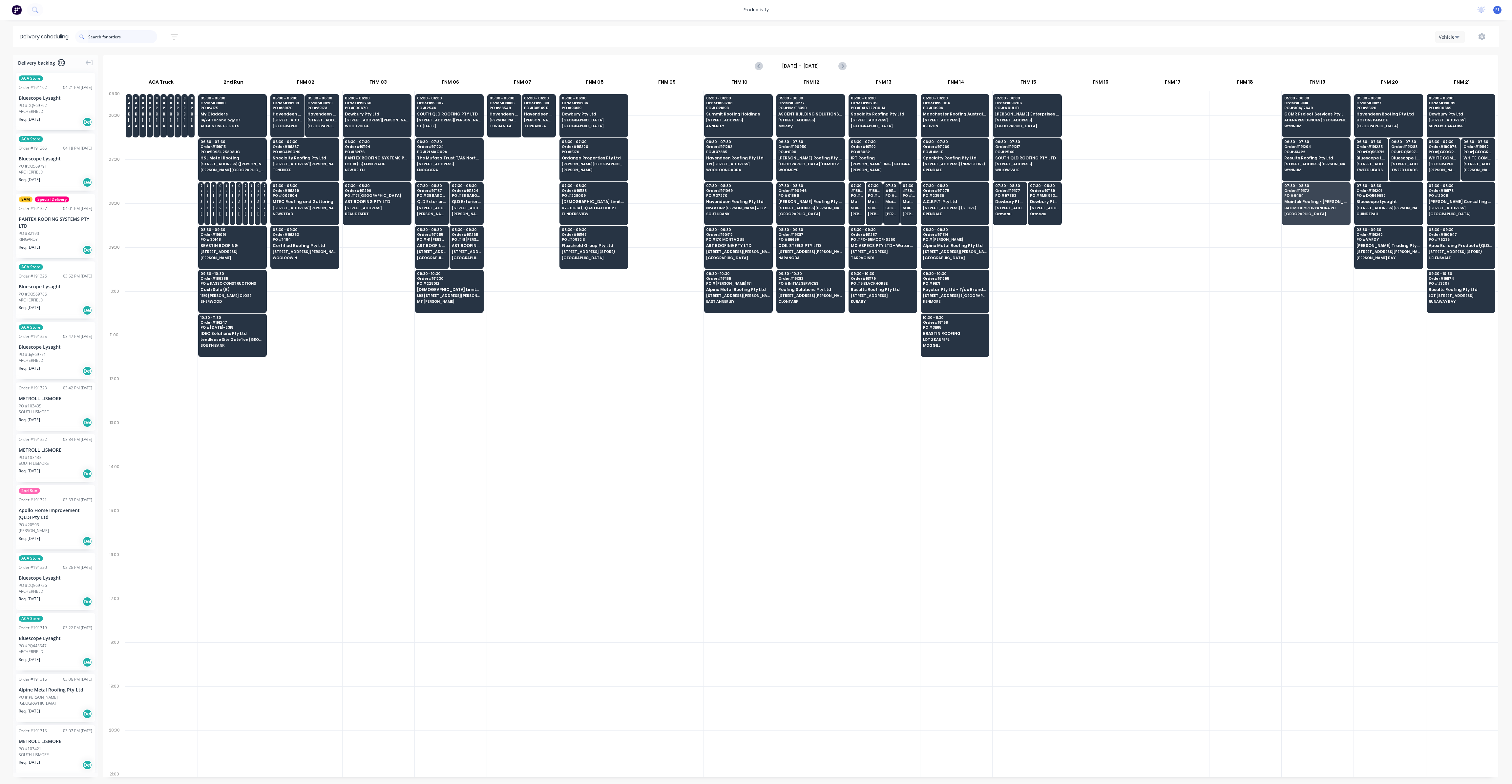
click at [129, 33] on input "text" at bounding box center [123, 37] width 69 height 13
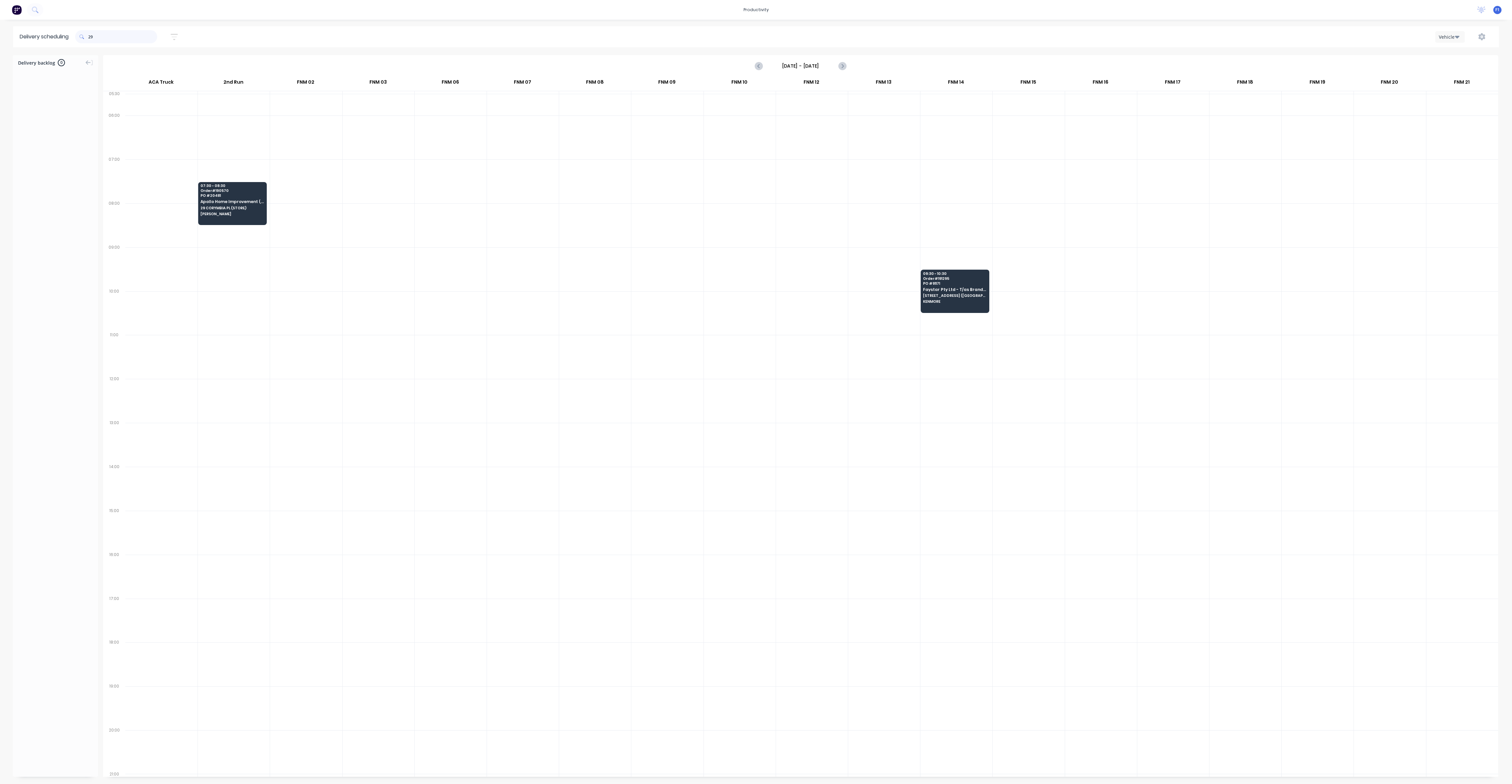
type input "2"
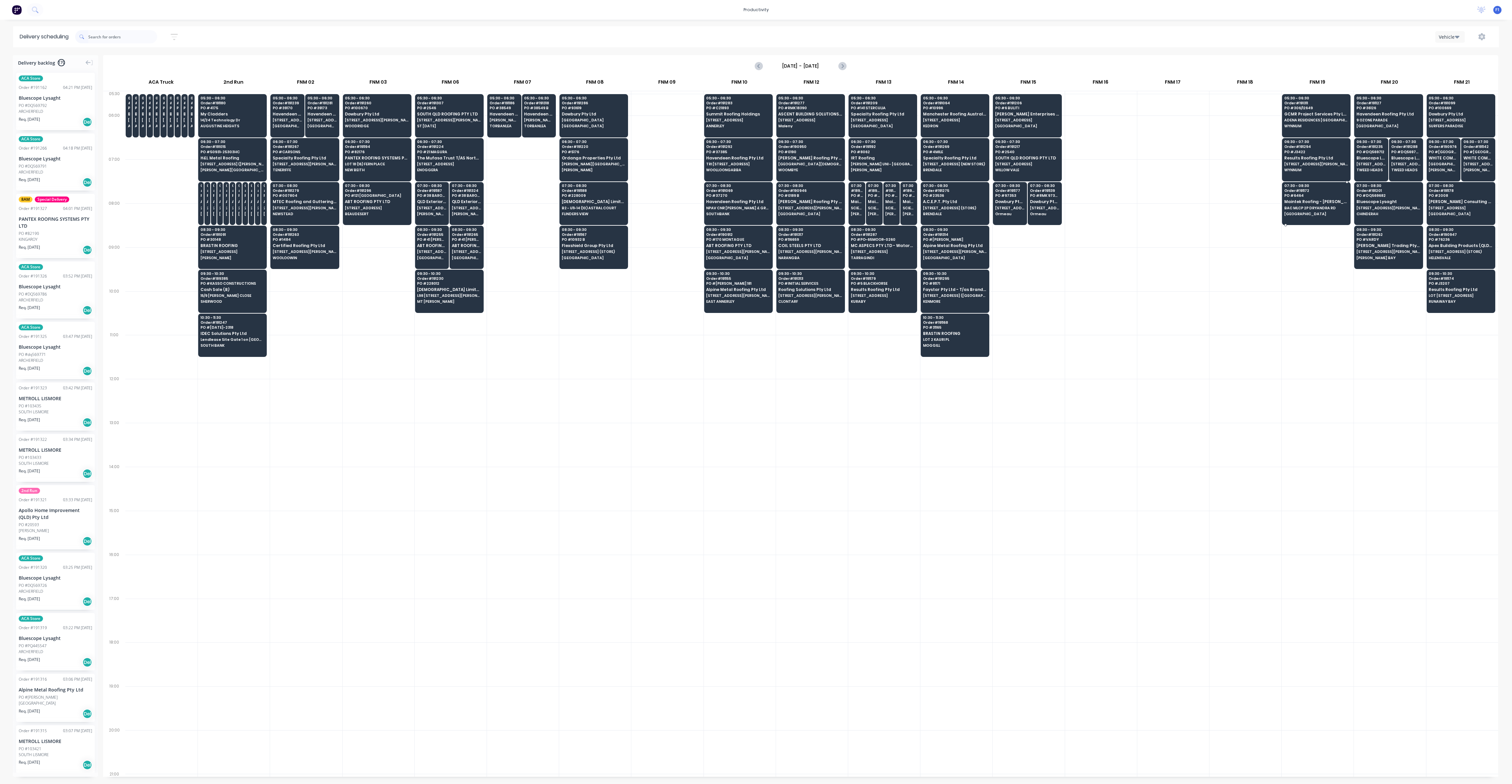
click at [1290, 209] on div "07:30 - 08:30 Order # 191172 PO # 6464 Maintek Roofing - [PERSON_NAME] BAC MLCP…" at bounding box center [1316, 200] width 68 height 37
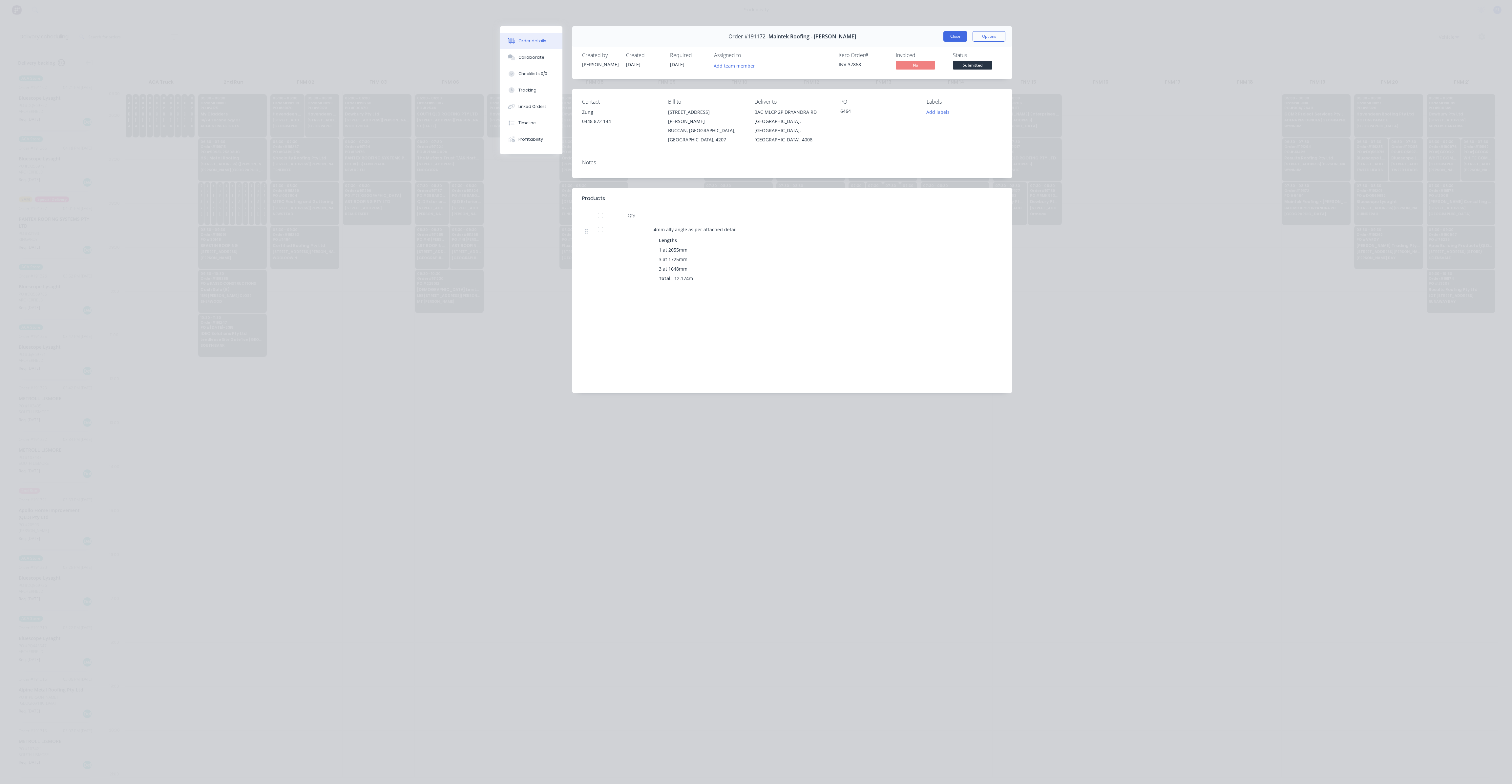
click at [963, 38] on button "Close" at bounding box center [955, 36] width 24 height 10
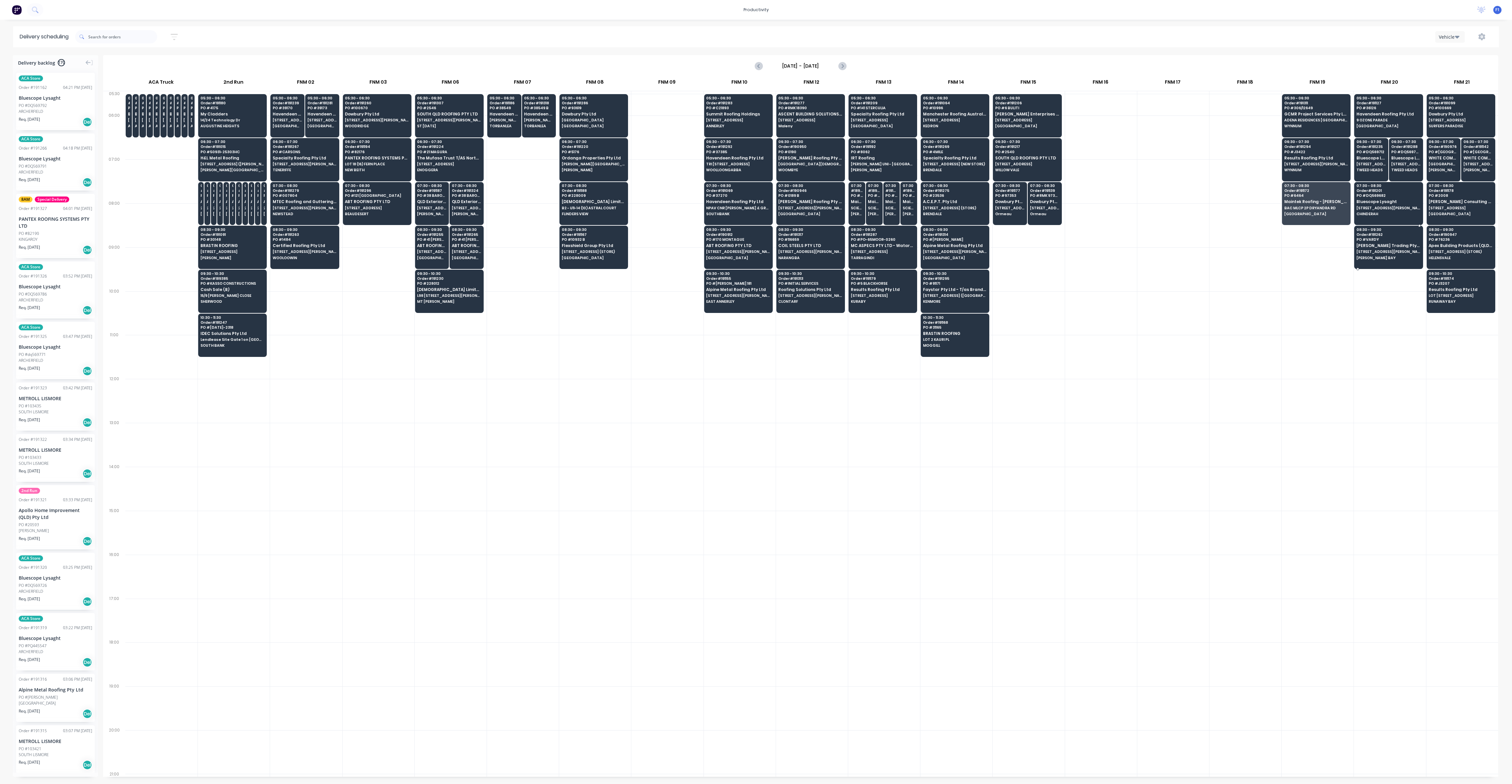
click at [1398, 250] on span "[STREET_ADDRESS][PERSON_NAME]" at bounding box center [1388, 252] width 64 height 4
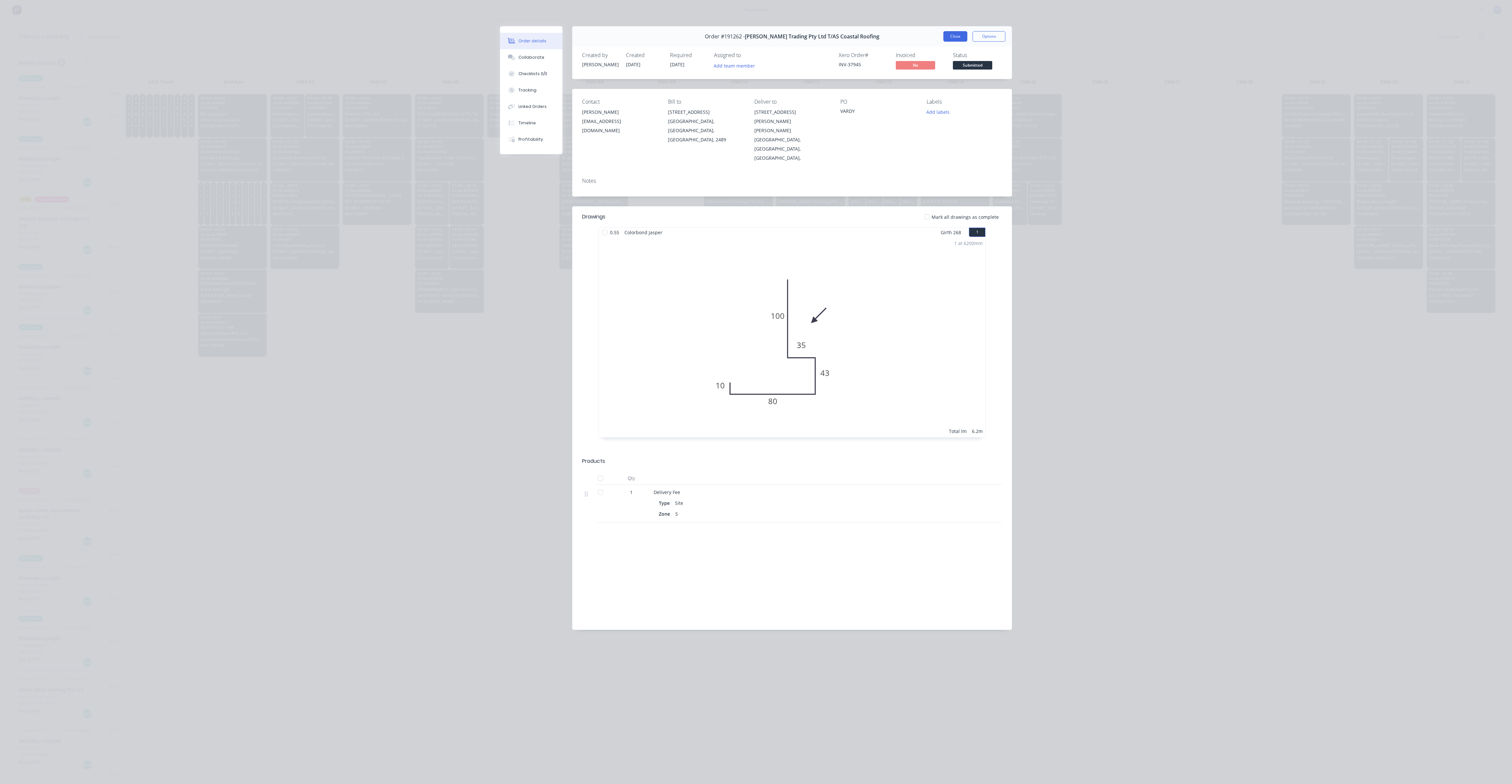
click at [950, 37] on button "Close" at bounding box center [955, 36] width 24 height 10
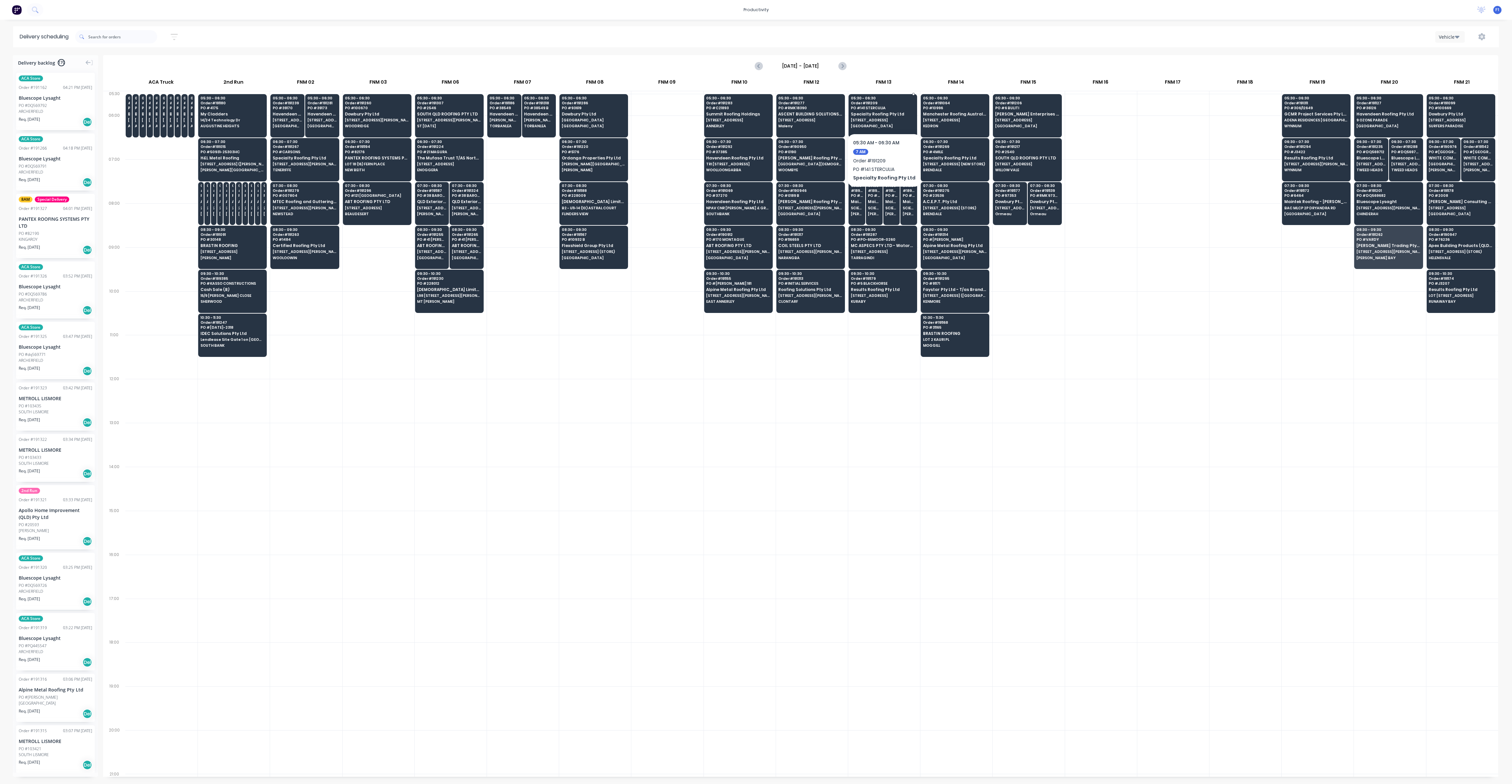
click at [884, 115] on span "Specialty Roofing Pty Ltd" at bounding box center [883, 114] width 64 height 5
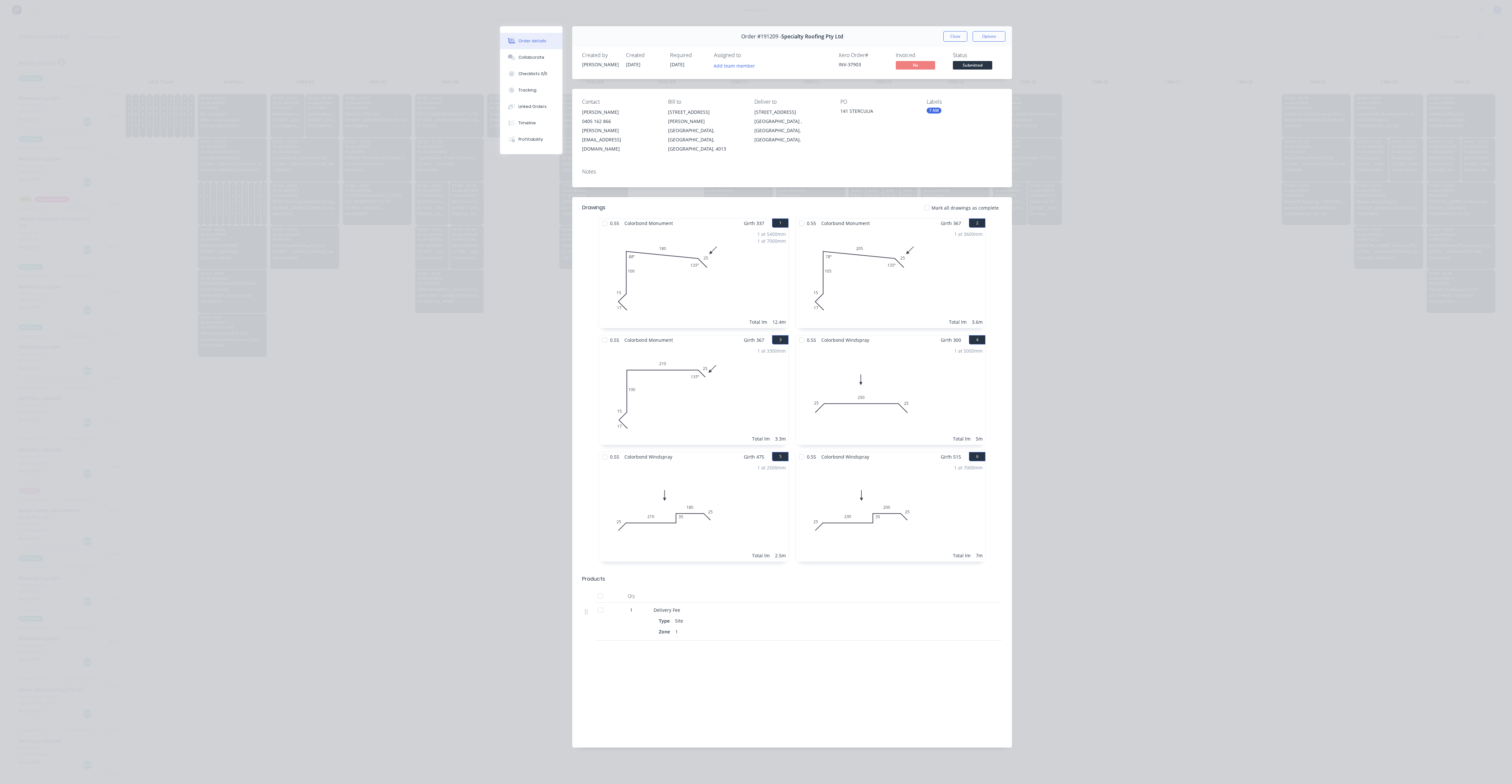
click at [956, 39] on button "Close" at bounding box center [955, 36] width 24 height 10
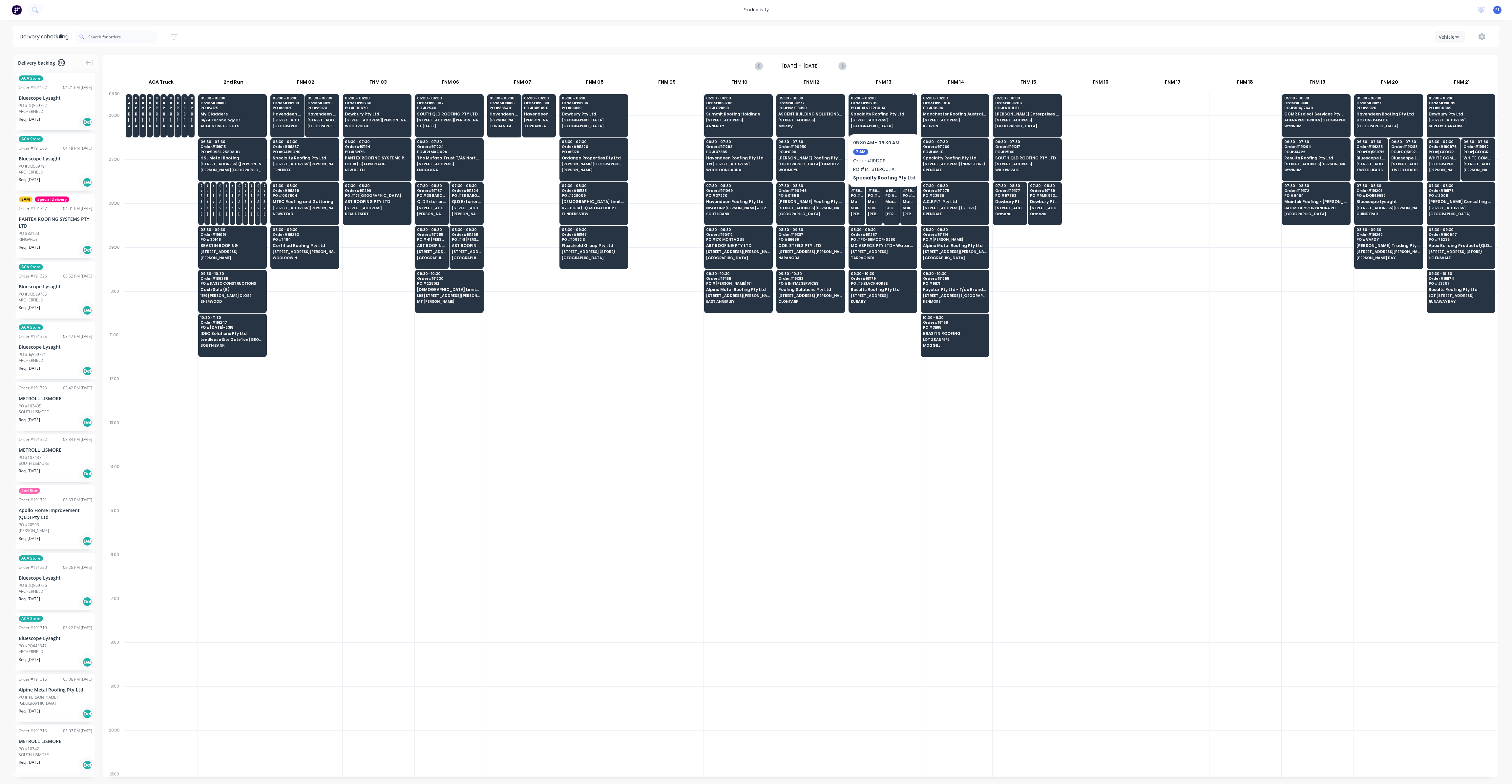
click at [879, 105] on div "05:30 - 06:30 Order # 191209 PO # 141 STERCULIA Specialty Roofing Pty Ltd [STRE…" at bounding box center [883, 112] width 68 height 37
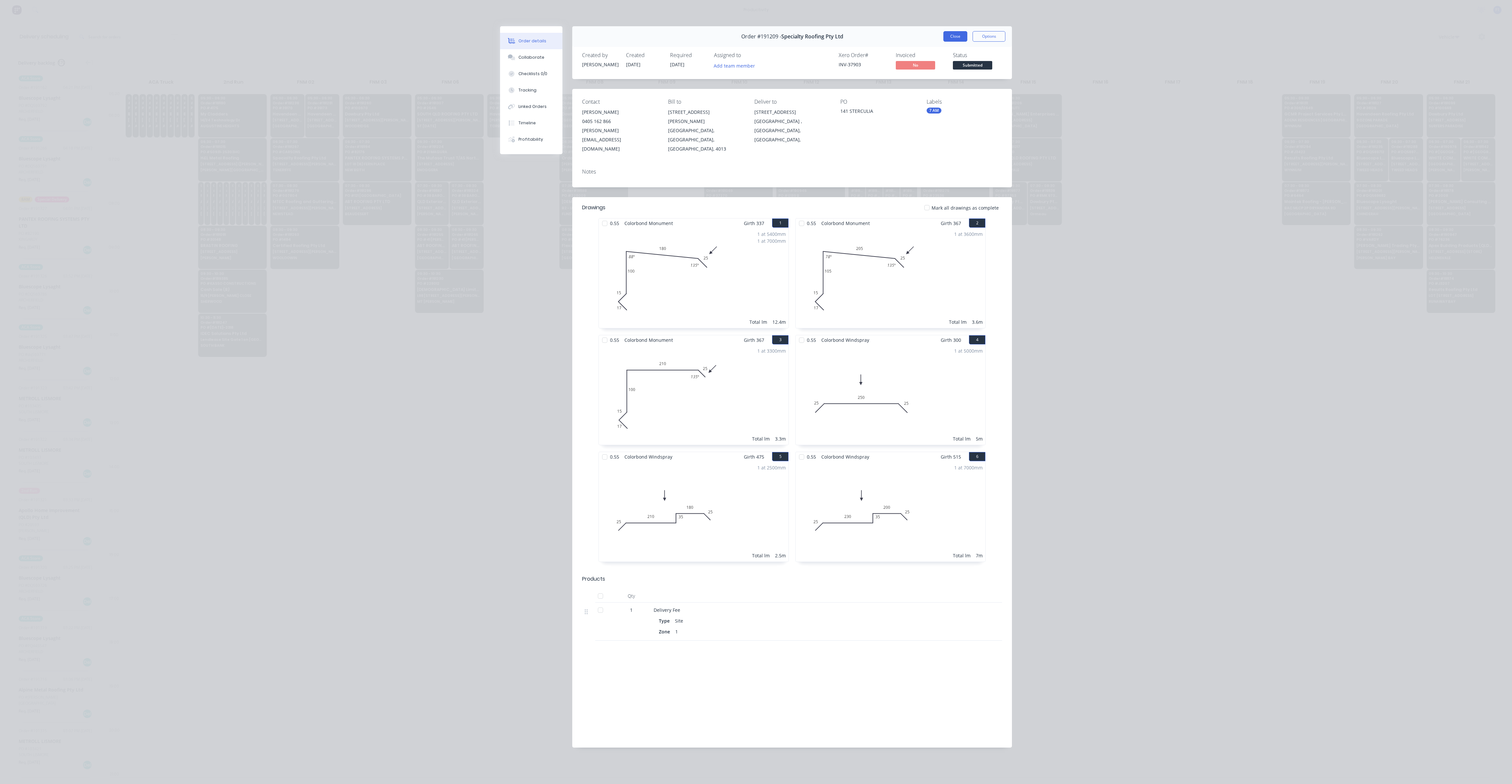
click at [952, 37] on button "Close" at bounding box center [955, 36] width 24 height 10
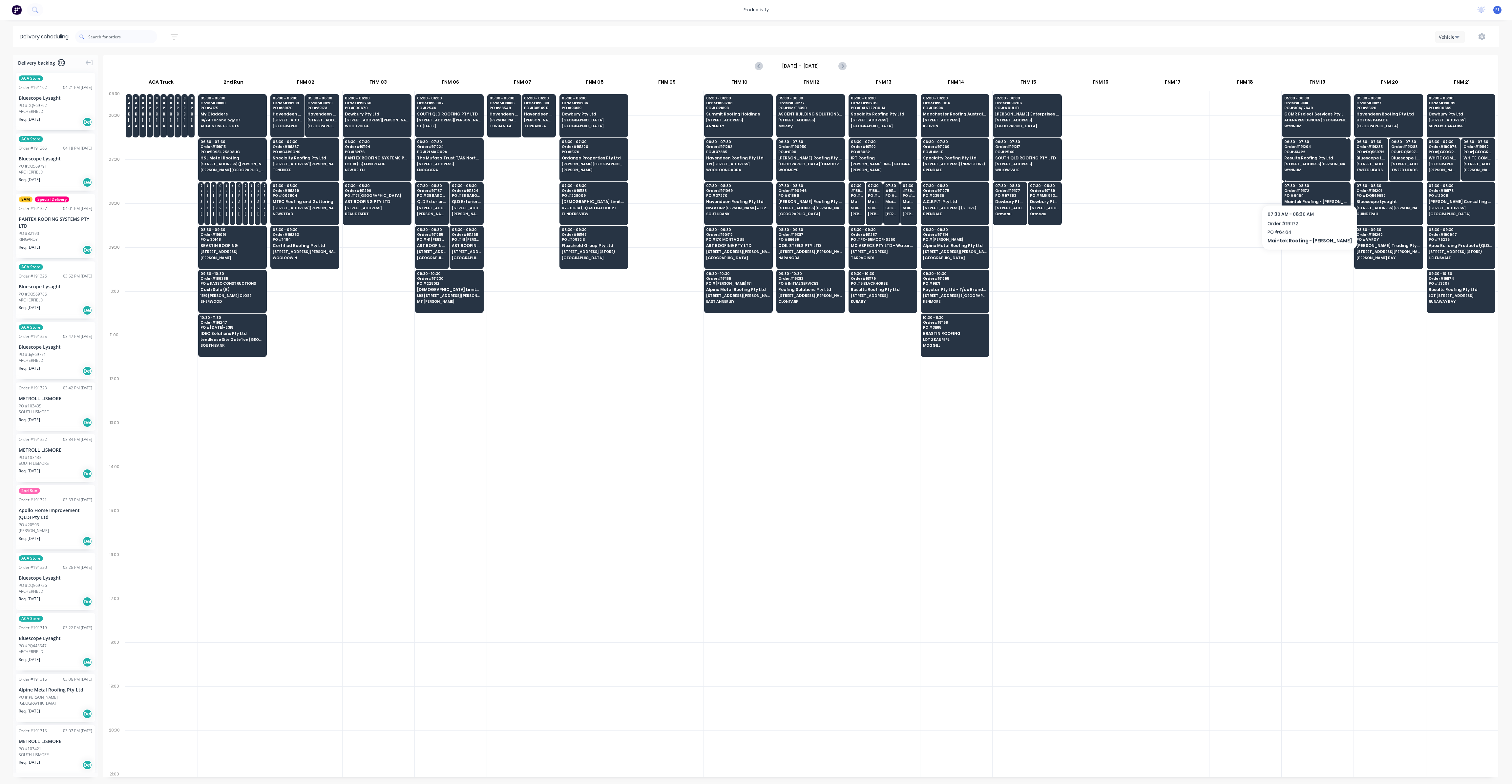
click at [1307, 156] on span "Results Roofing Pty Ltd" at bounding box center [1316, 157] width 64 height 5
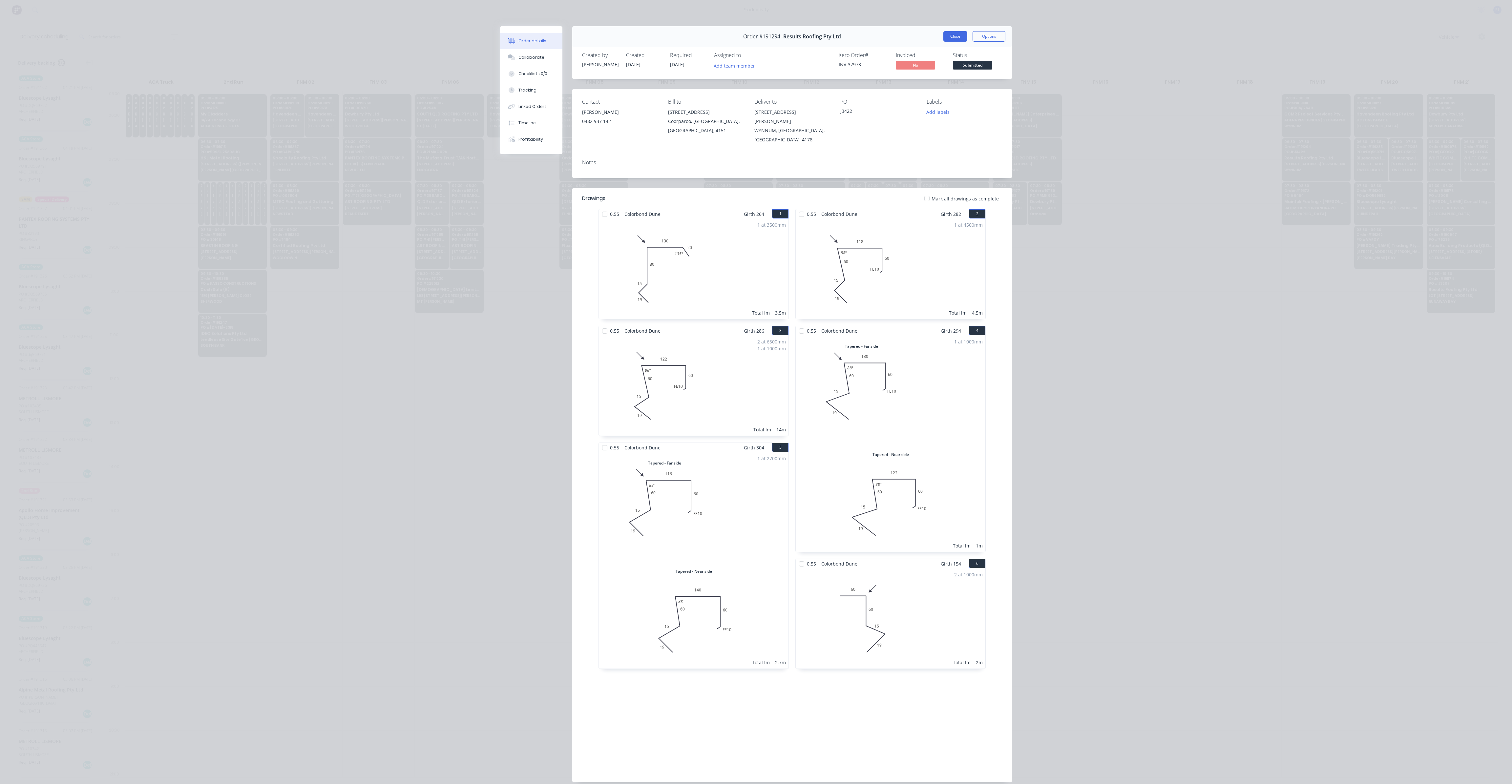
click at [959, 37] on button "Close" at bounding box center [955, 36] width 24 height 10
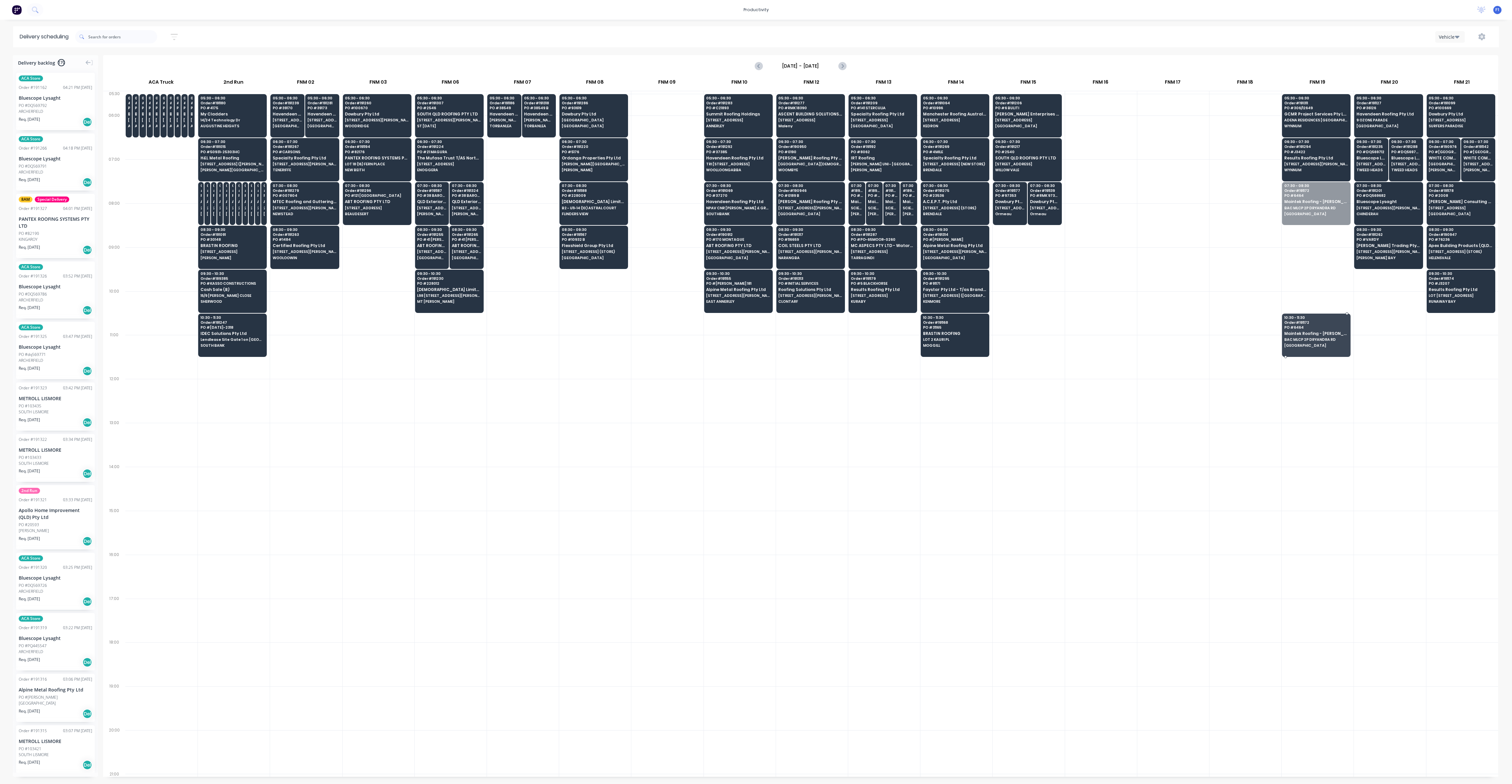
drag, startPoint x: 1307, startPoint y: 204, endPoint x: 1322, endPoint y: 341, distance: 137.8
click at [684, 372] on div at bounding box center [667, 357] width 72 height 44
